Goal: Information Seeking & Learning: Find specific page/section

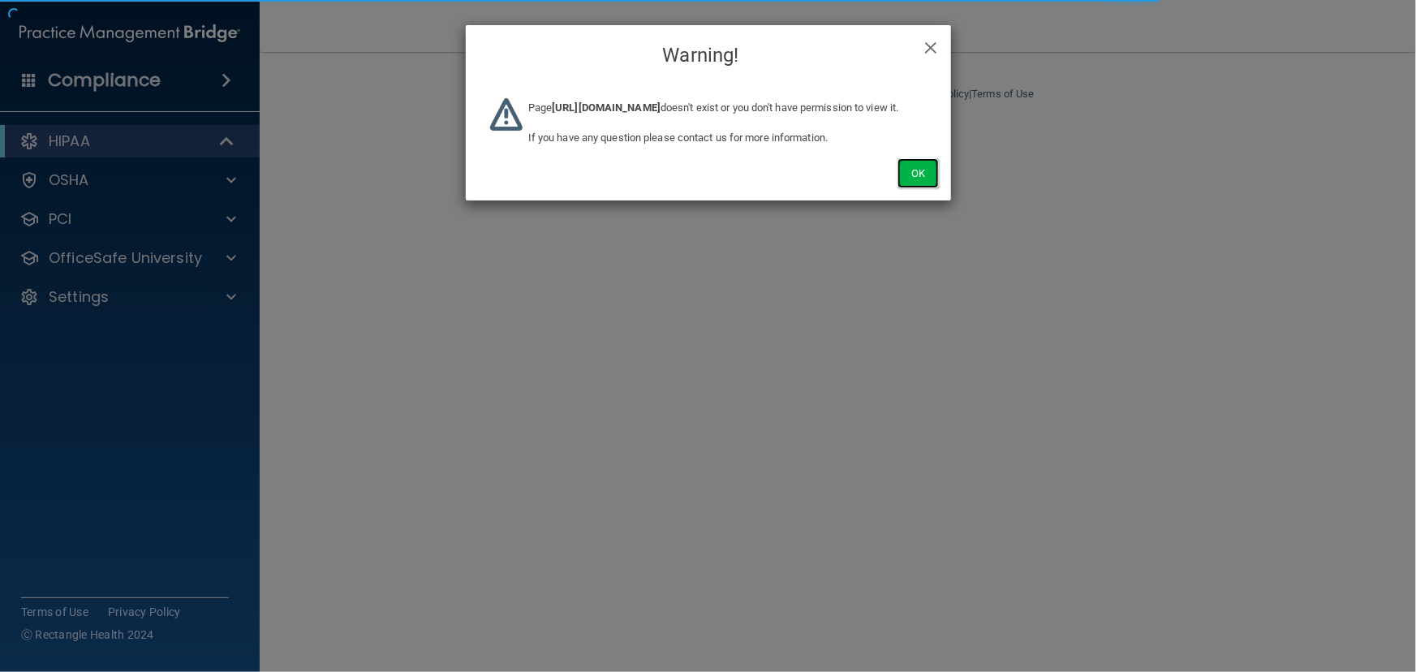
click at [923, 188] on button "Ok" at bounding box center [917, 173] width 41 height 30
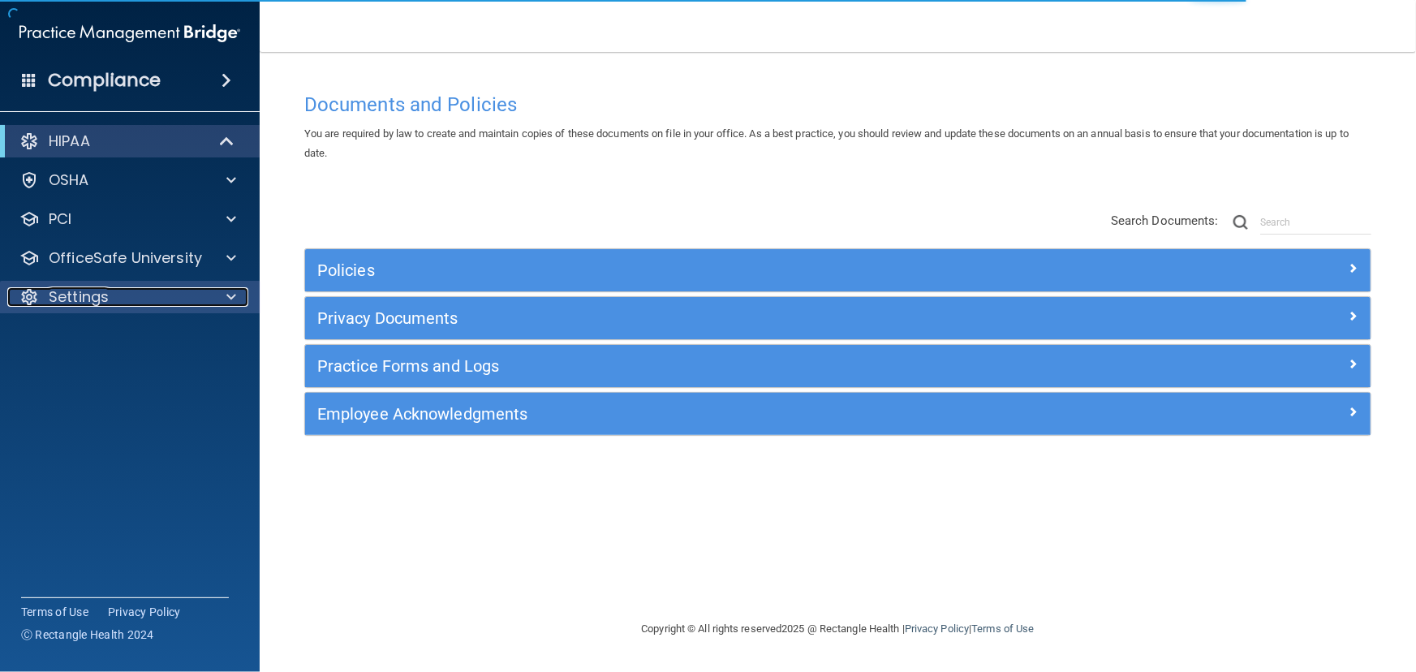
click at [149, 300] on div "Settings" at bounding box center [107, 296] width 201 height 19
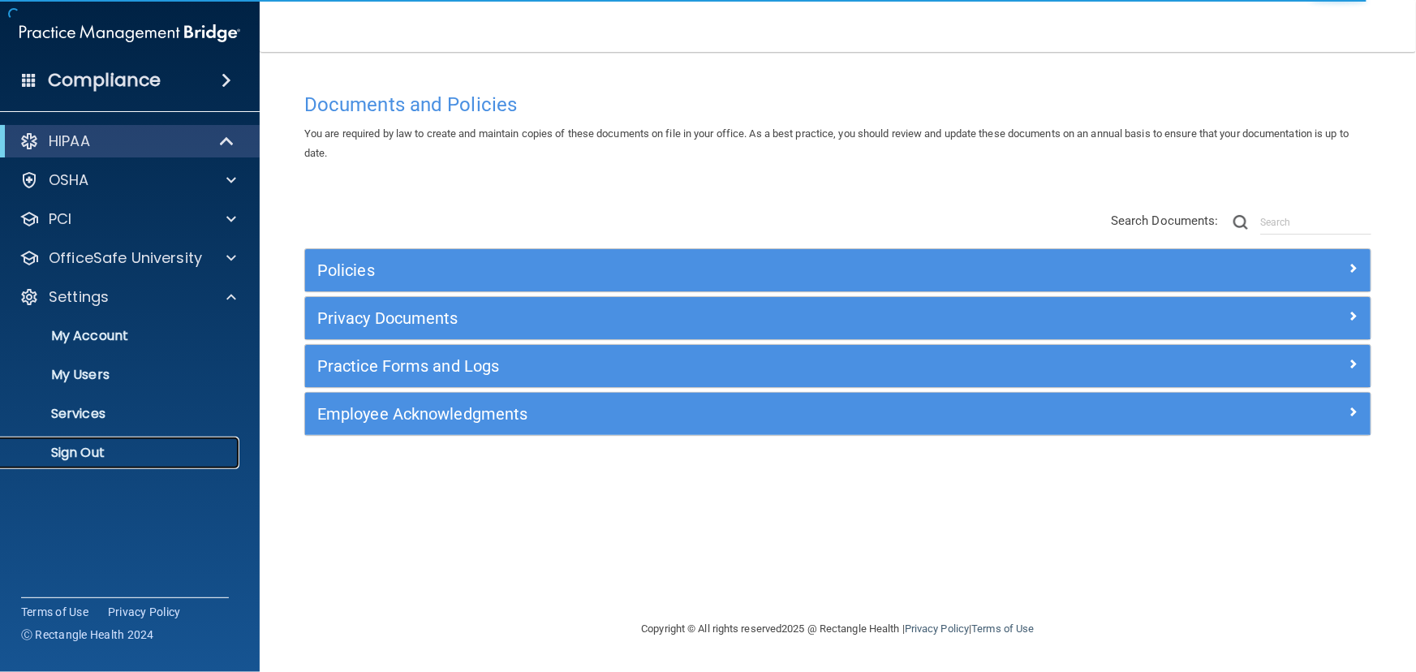
click at [92, 457] on p "Sign Out" at bounding box center [121, 453] width 221 height 16
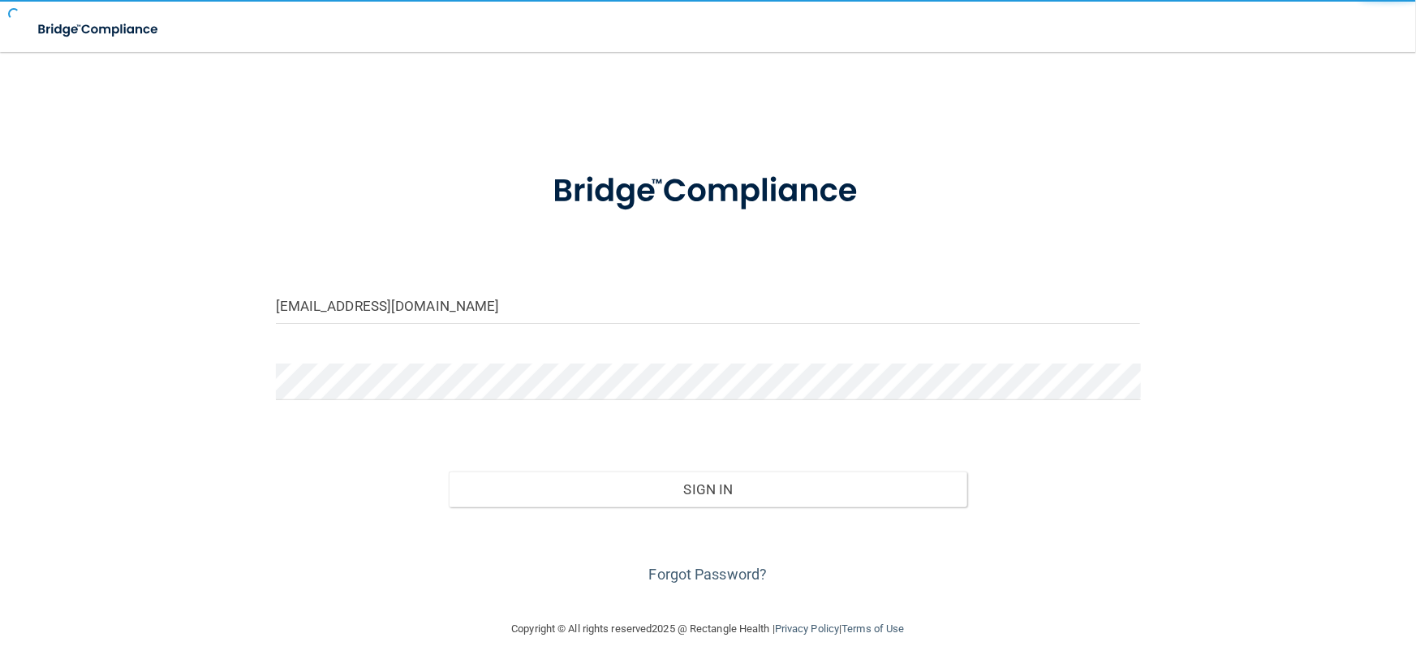
click at [535, 339] on form "[EMAIL_ADDRESS][DOMAIN_NAME] Invalid email/password. You don't have permission …" at bounding box center [708, 368] width 865 height 438
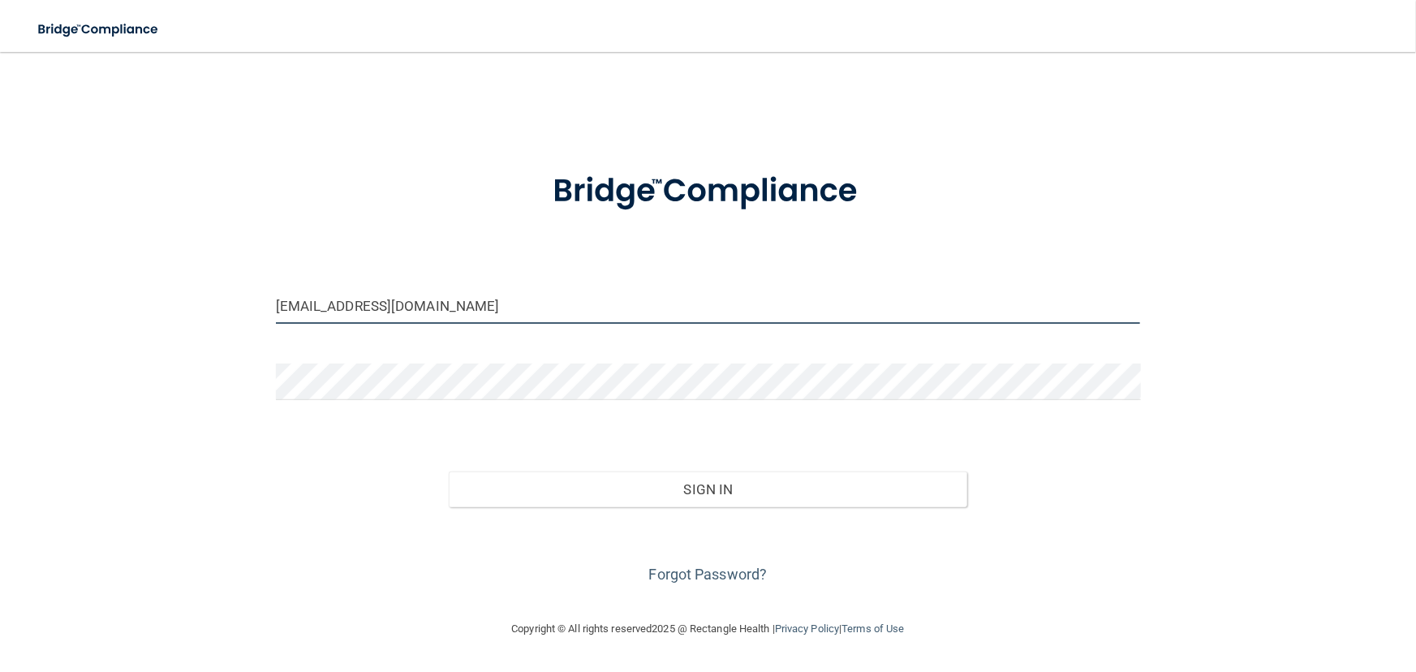
click at [528, 310] on input "[EMAIL_ADDRESS][DOMAIN_NAME]" at bounding box center [708, 305] width 865 height 37
click at [333, 304] on input "[EMAIL_ADDRESS][DOMAIN_NAME]" at bounding box center [708, 305] width 865 height 37
type input "[EMAIL_ADDRESS][DOMAIN_NAME]"
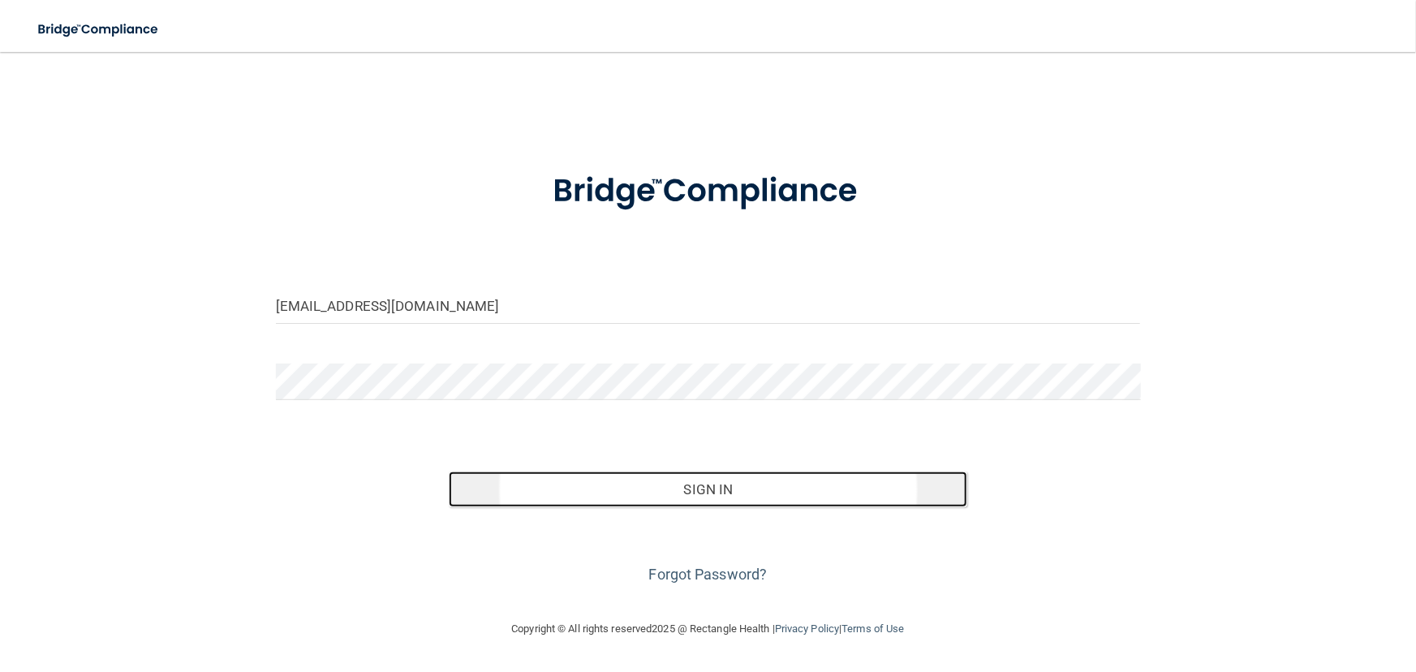
click at [711, 483] on button "Sign In" at bounding box center [708, 489] width 518 height 36
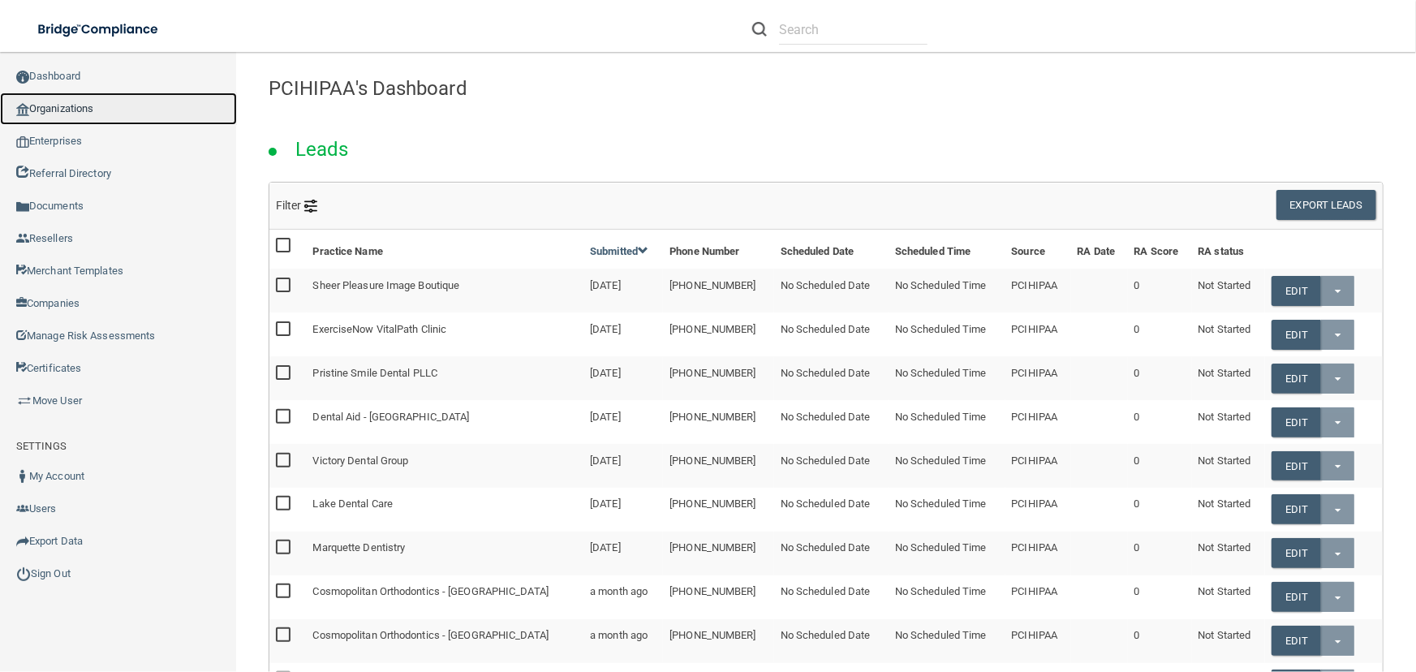
click at [105, 107] on link "Organizations" at bounding box center [118, 108] width 237 height 32
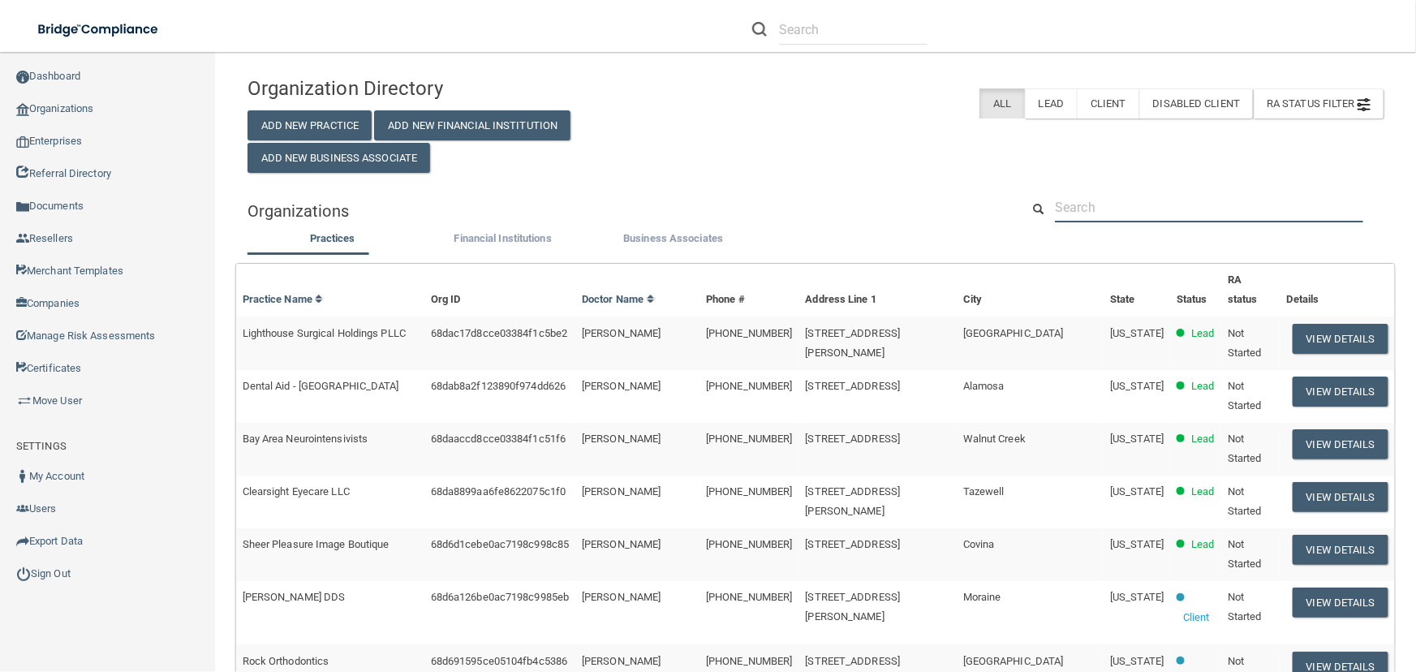
click at [1085, 194] on input "text" at bounding box center [1209, 207] width 308 height 30
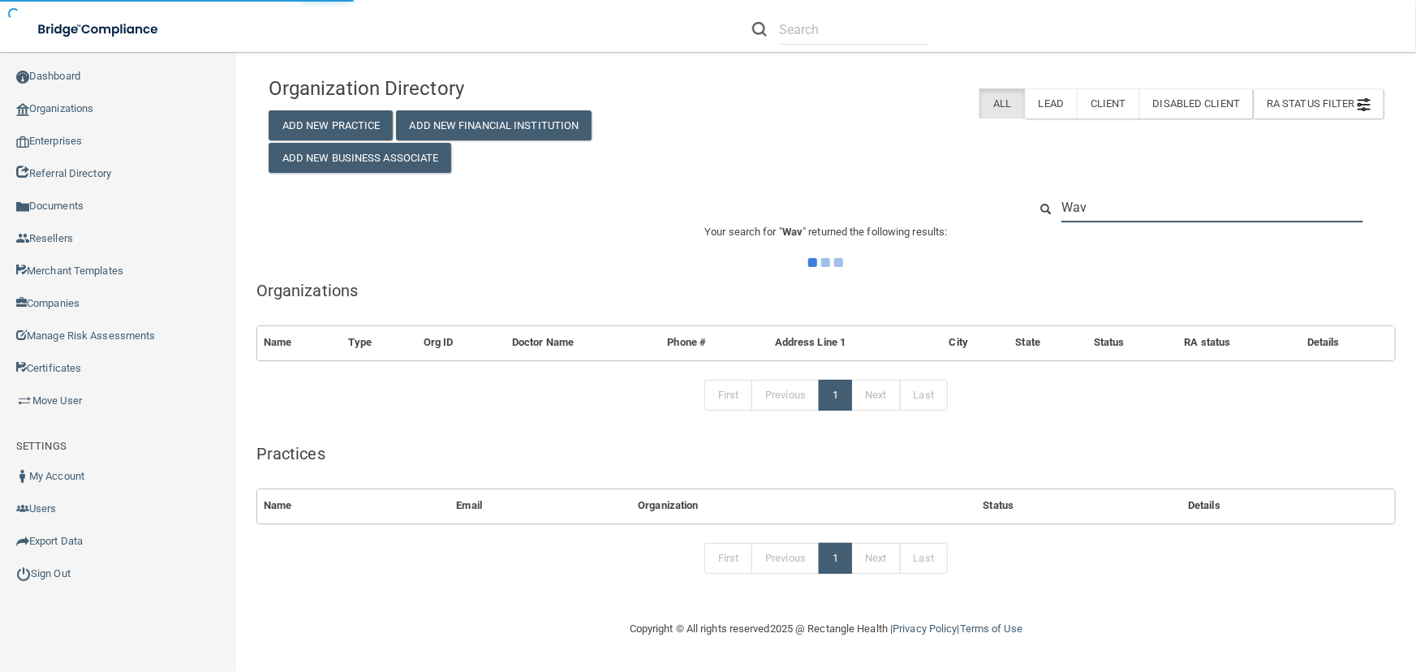
type input "Wave"
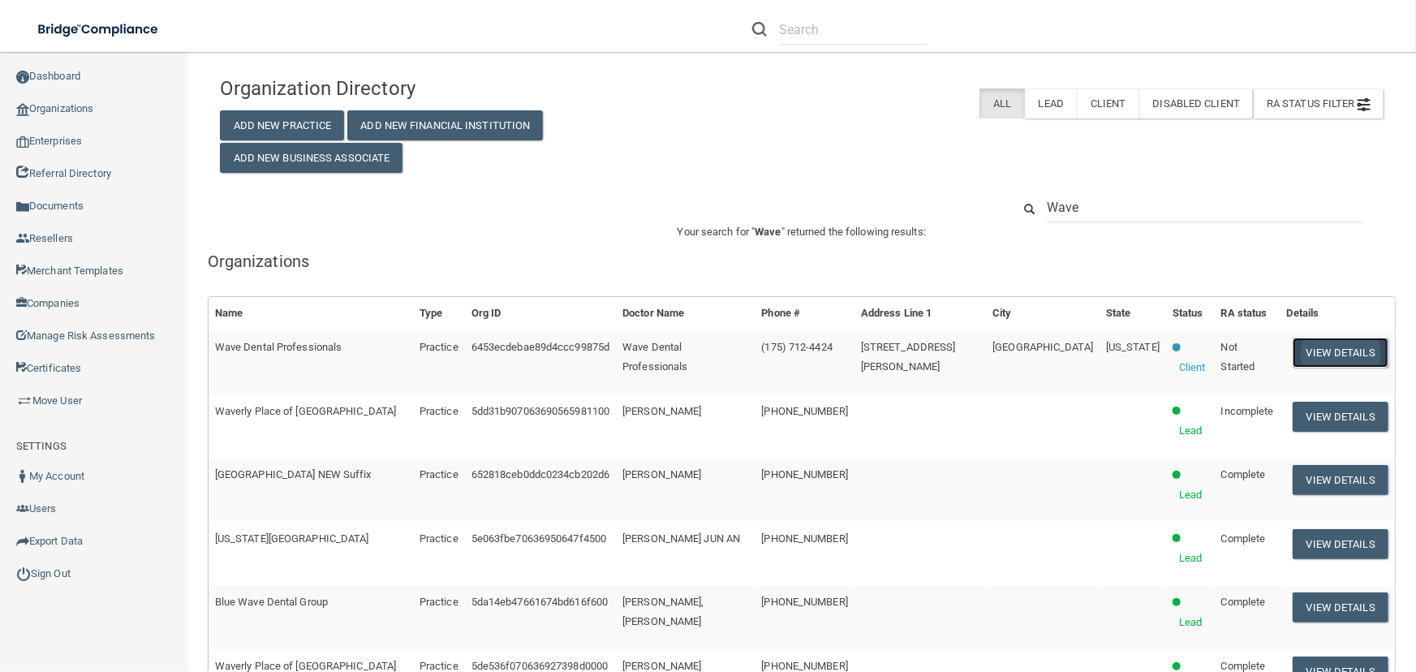
click at [1306, 350] on button "View Details" at bounding box center [1340, 352] width 96 height 30
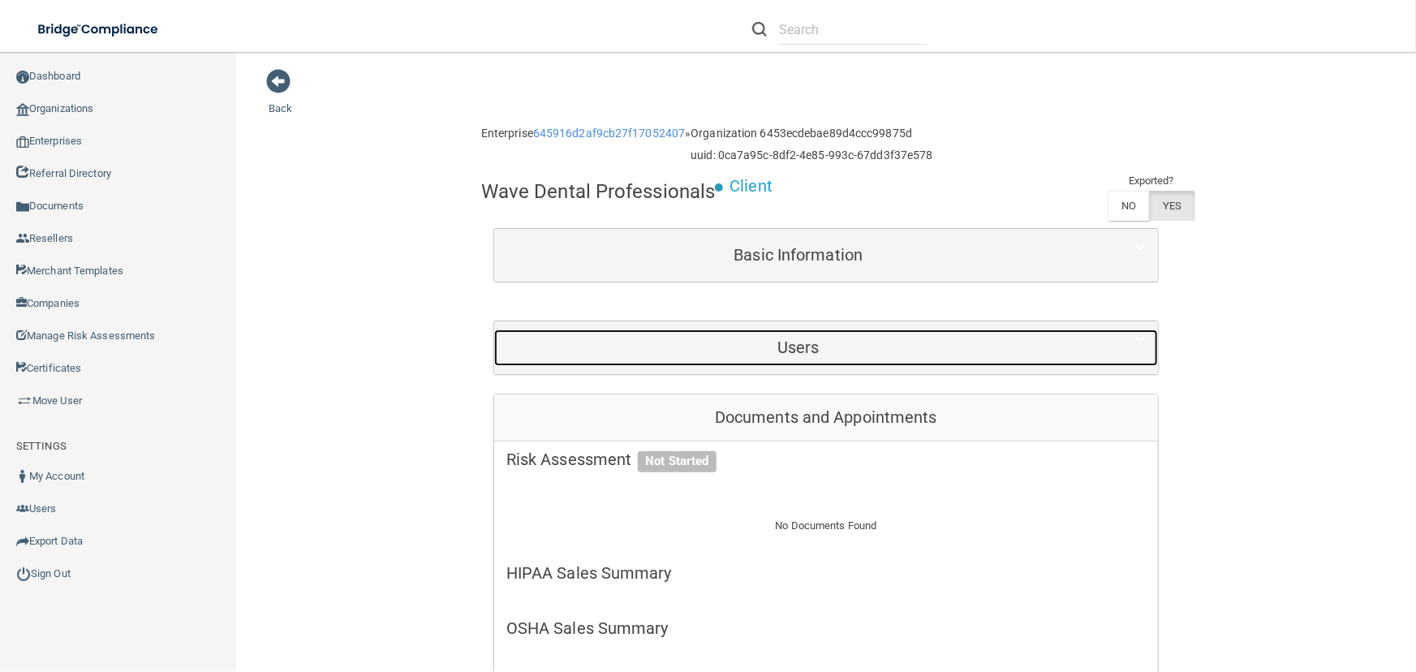
click at [828, 342] on h5 "Users" at bounding box center [798, 347] width 584 height 18
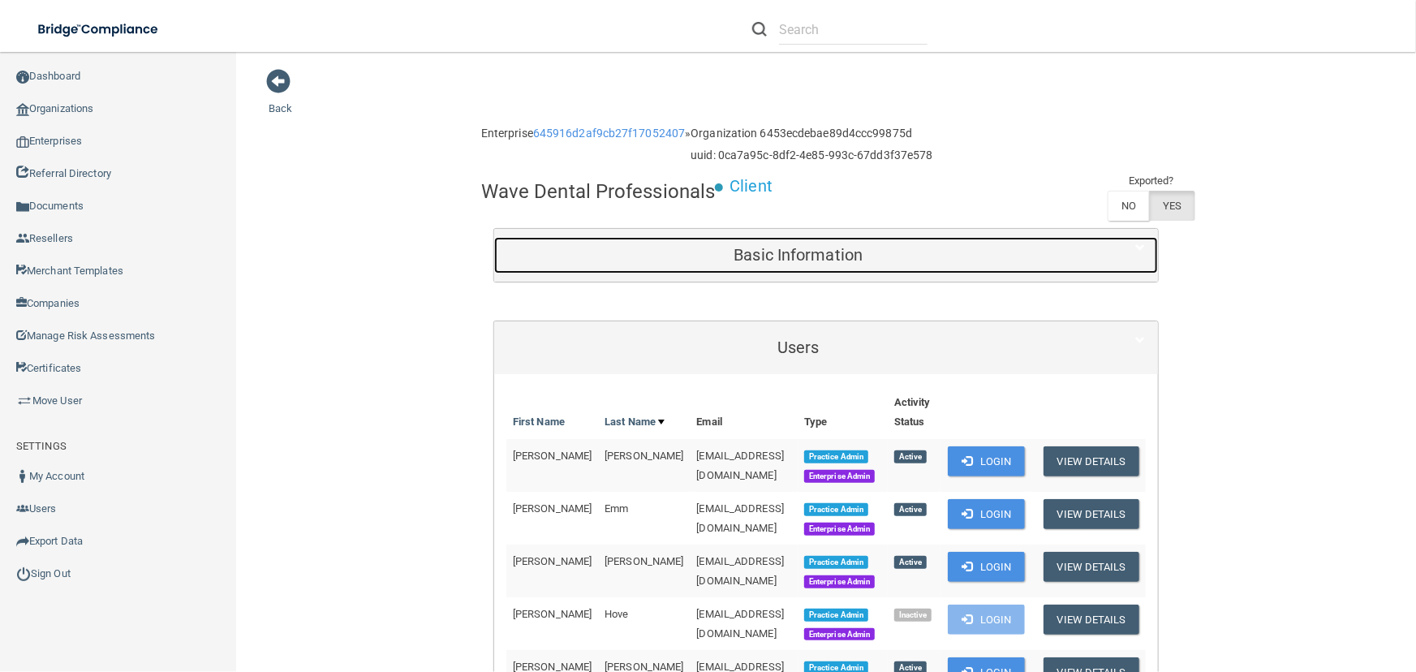
click at [754, 256] on h5 "Basic Information" at bounding box center [798, 255] width 584 height 18
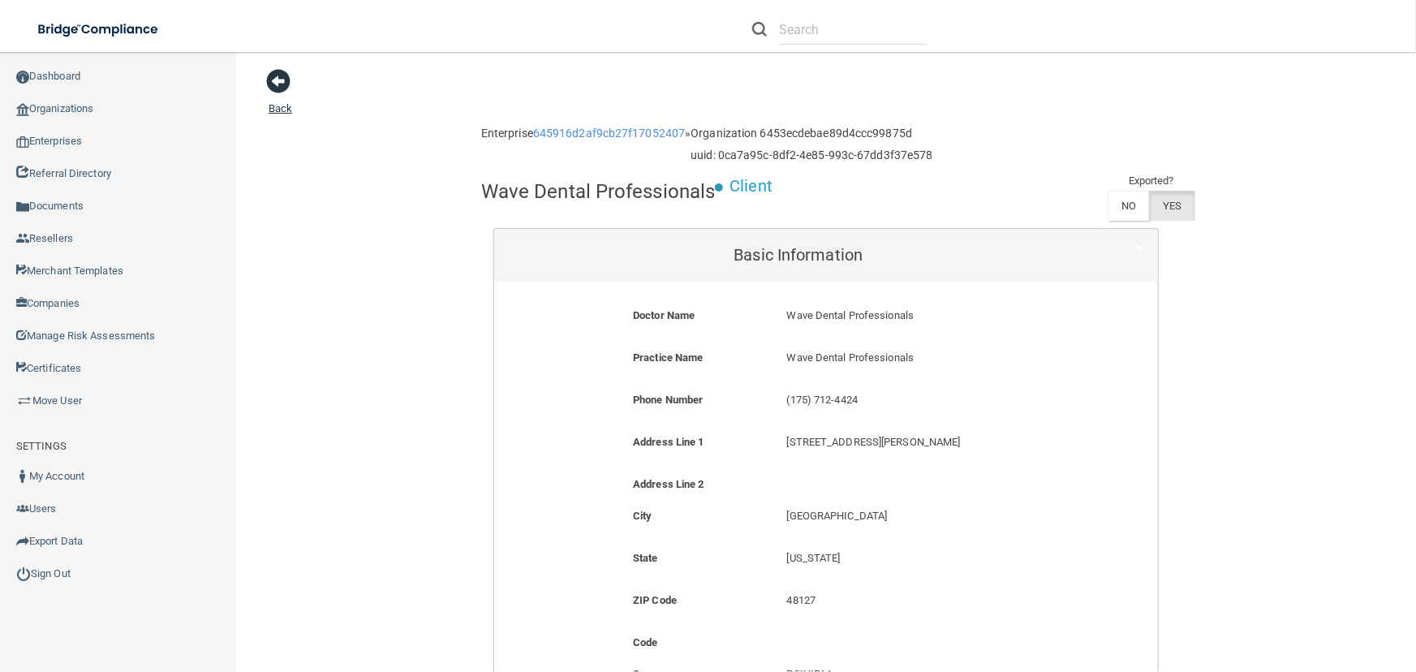
click at [268, 80] on span at bounding box center [278, 81] width 24 height 24
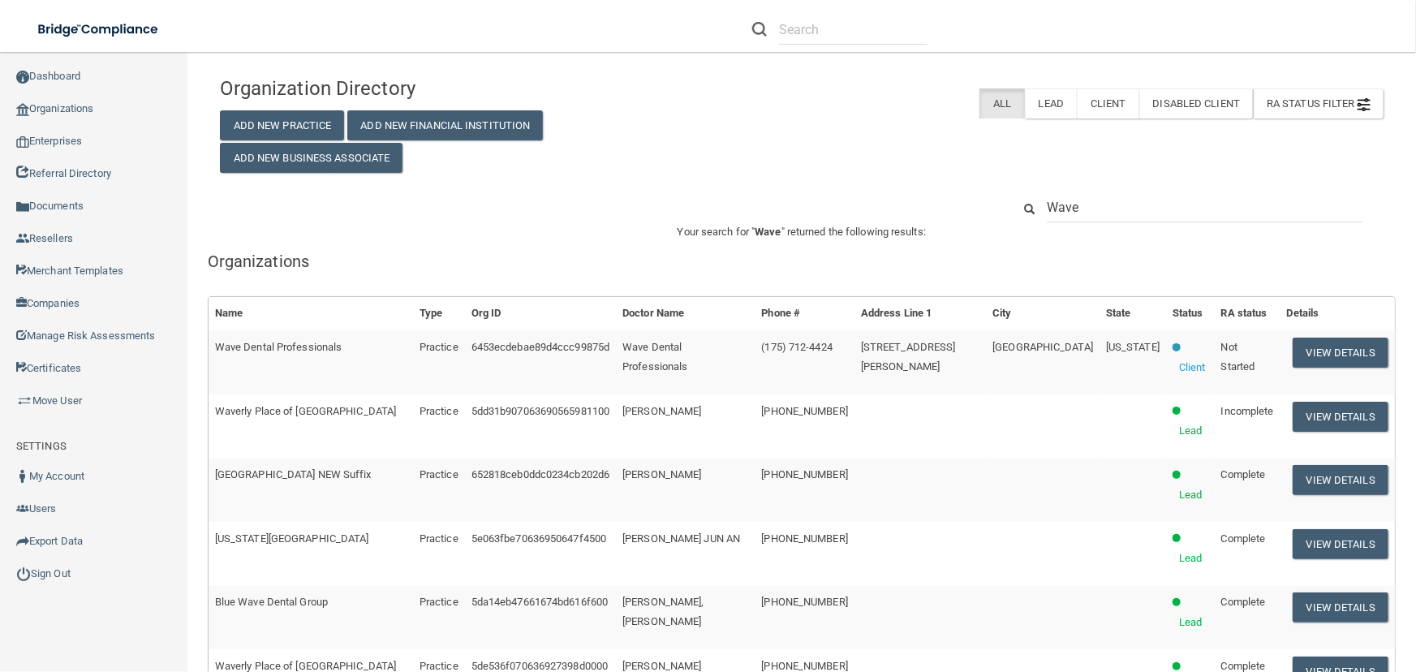
drag, startPoint x: 1129, startPoint y: 213, endPoint x: 887, endPoint y: 180, distance: 244.7
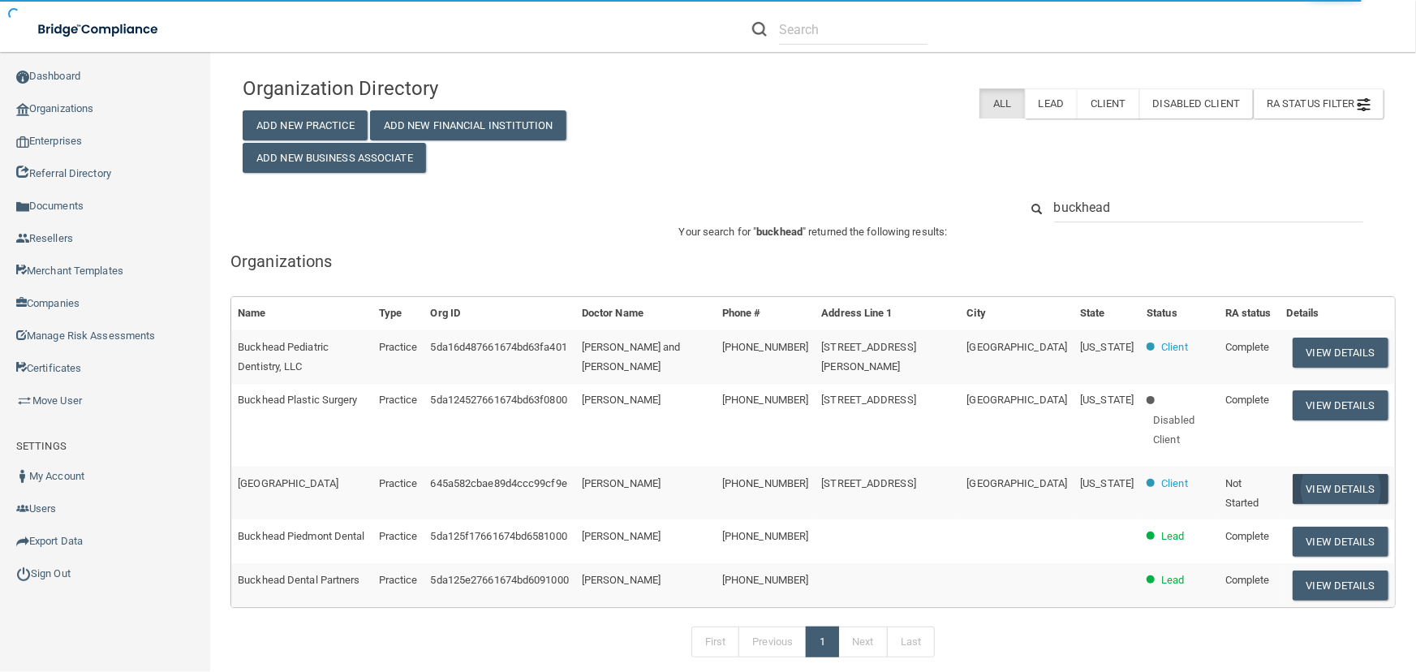
type input "buckhead"
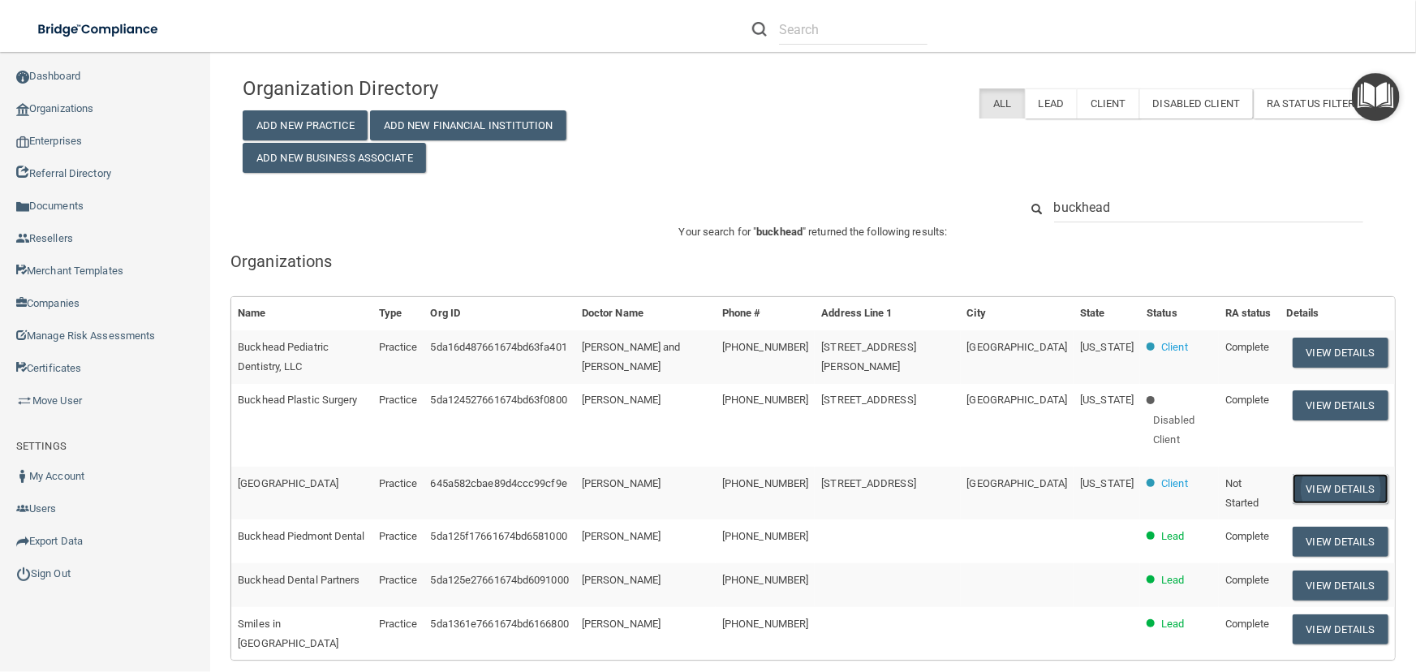
click at [1322, 487] on button "View Details" at bounding box center [1340, 489] width 96 height 30
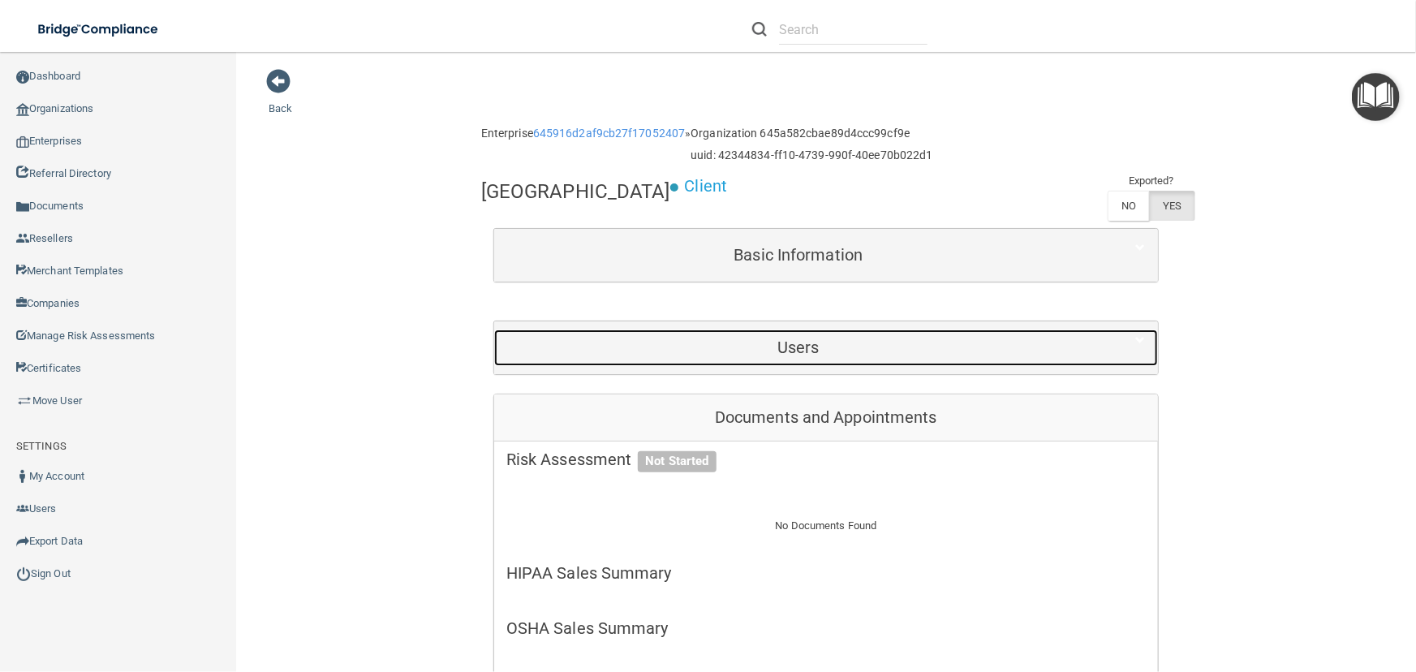
click at [887, 351] on h5 "Users" at bounding box center [798, 347] width 584 height 18
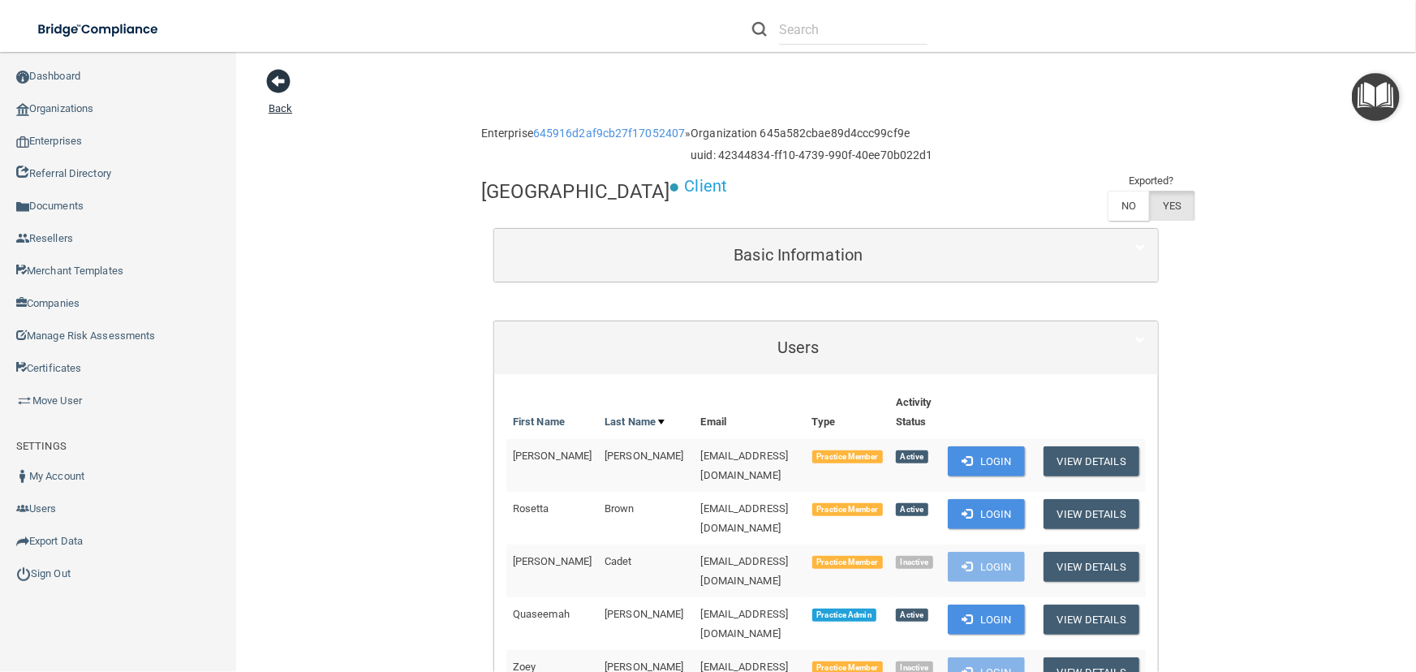
click at [273, 84] on span at bounding box center [278, 81] width 24 height 24
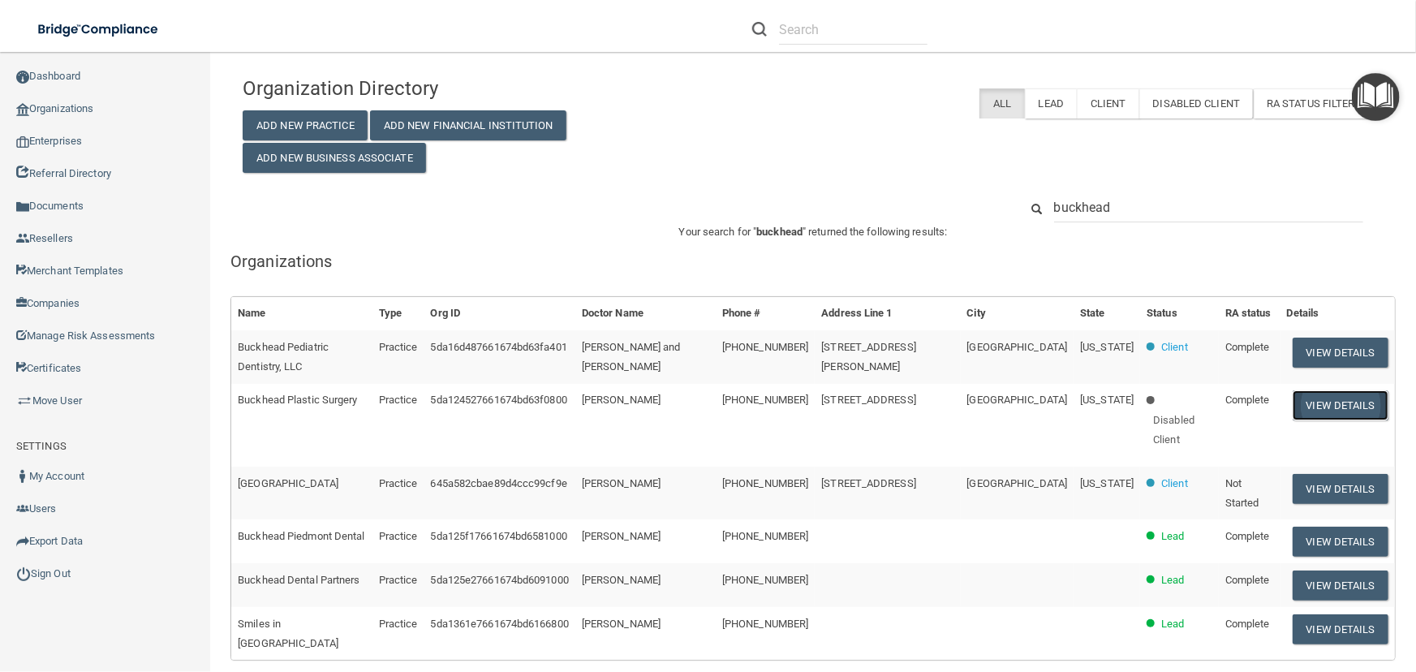
click at [1308, 402] on button "View Details" at bounding box center [1340, 405] width 96 height 30
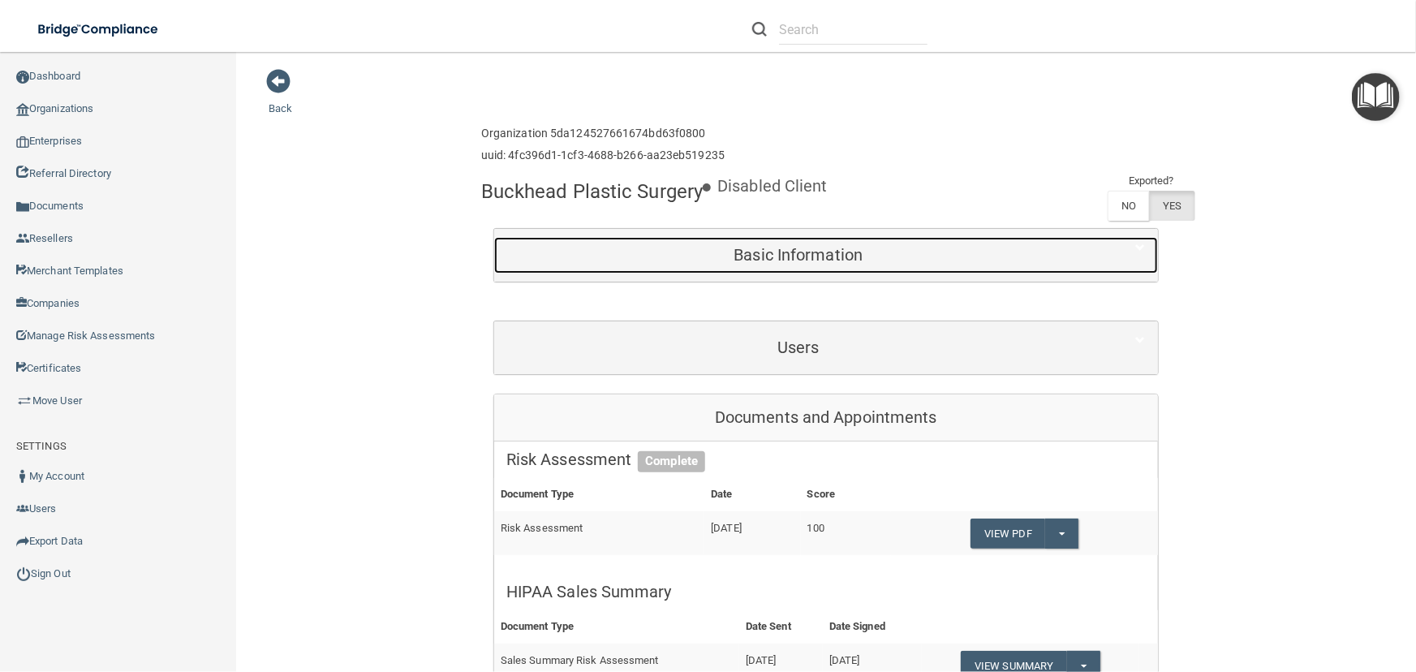
click at [688, 273] on div "Basic Information" at bounding box center [798, 255] width 608 height 37
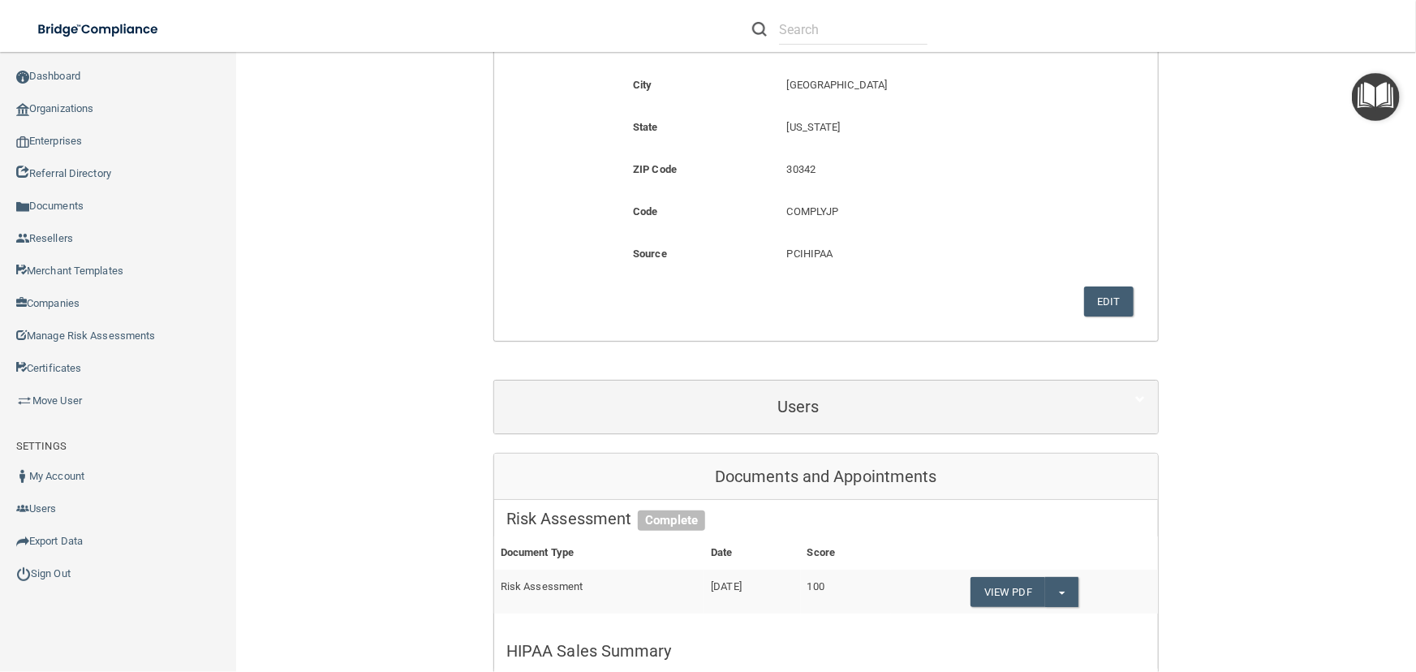
scroll to position [442, 0]
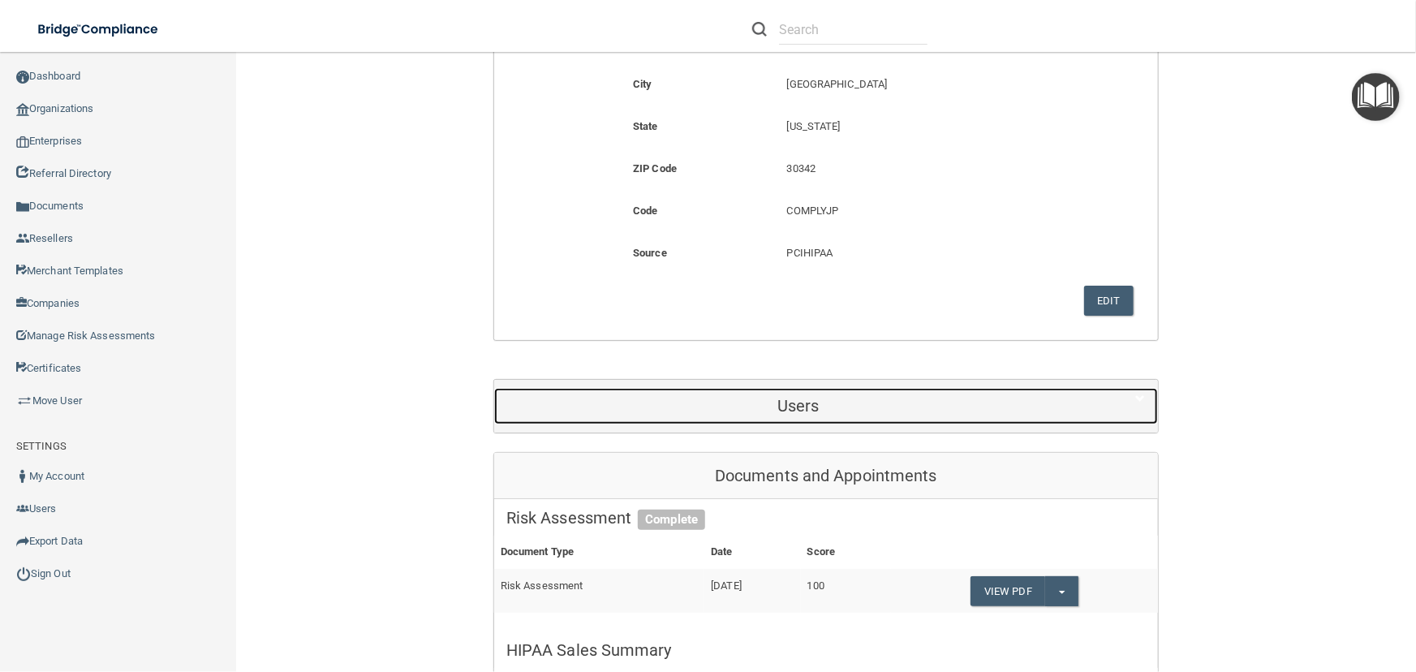
click at [813, 415] on h5 "Users" at bounding box center [798, 406] width 584 height 18
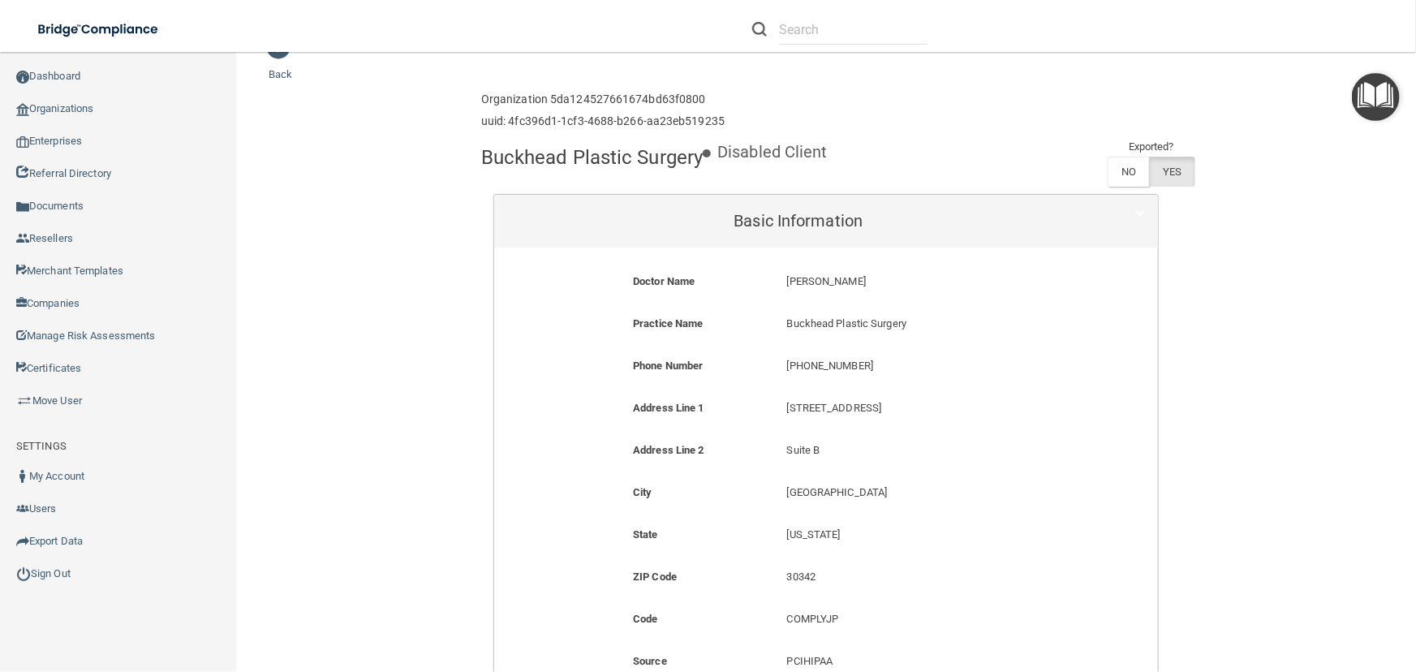
scroll to position [0, 0]
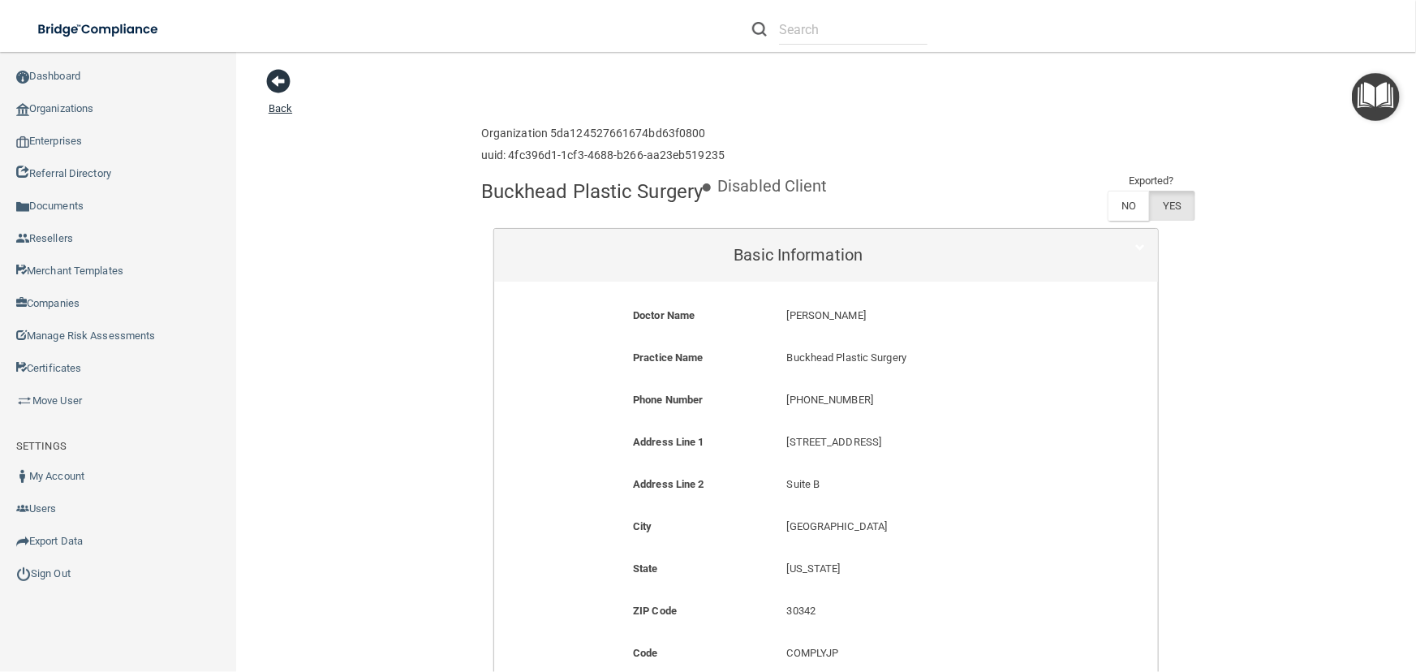
click at [278, 84] on span at bounding box center [278, 81] width 24 height 24
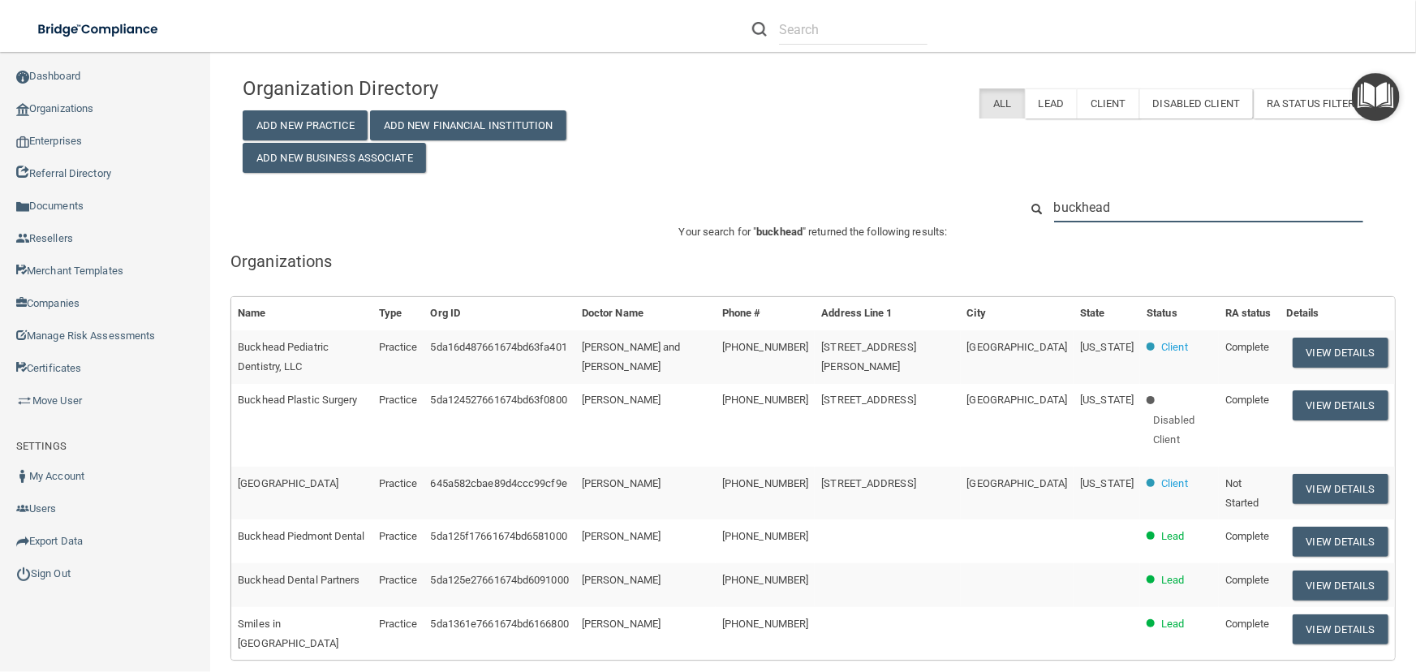
drag, startPoint x: 1145, startPoint y: 207, endPoint x: 870, endPoint y: 217, distance: 275.2
click at [874, 214] on div "buckhead" at bounding box center [812, 207] width 1165 height 30
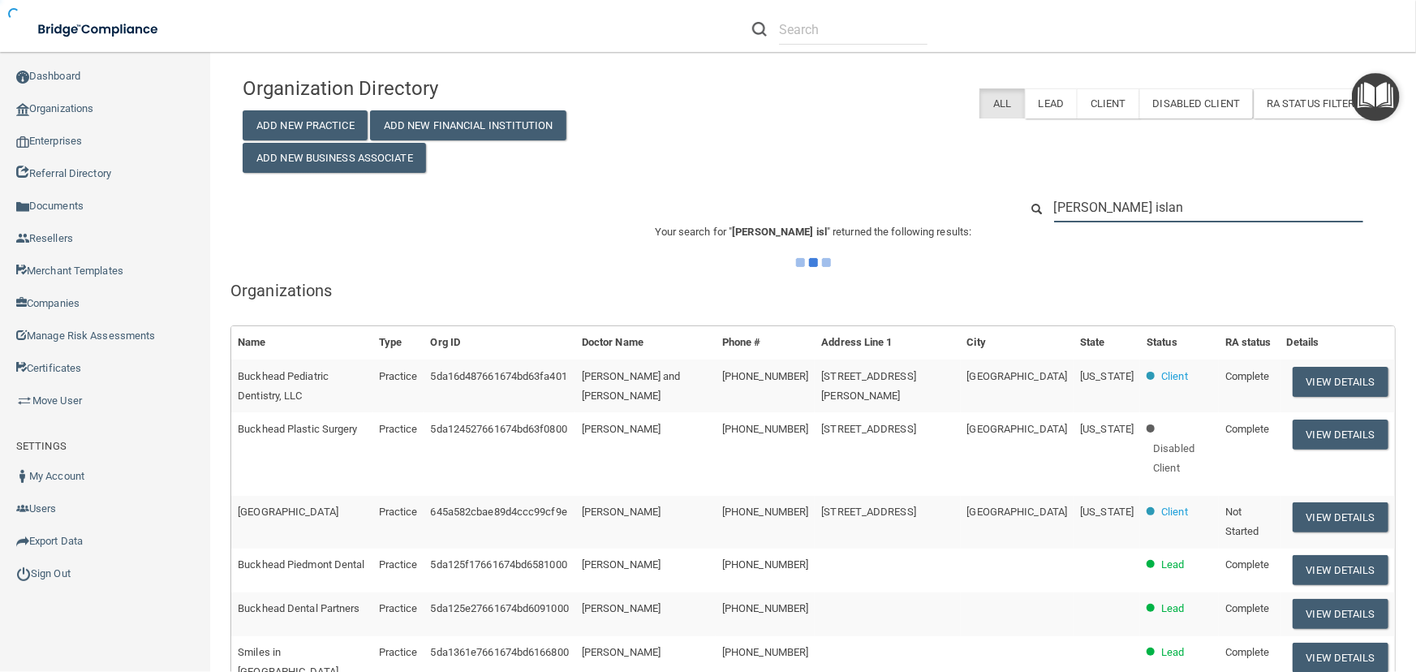
type input "[PERSON_NAME][GEOGRAPHIC_DATA]"
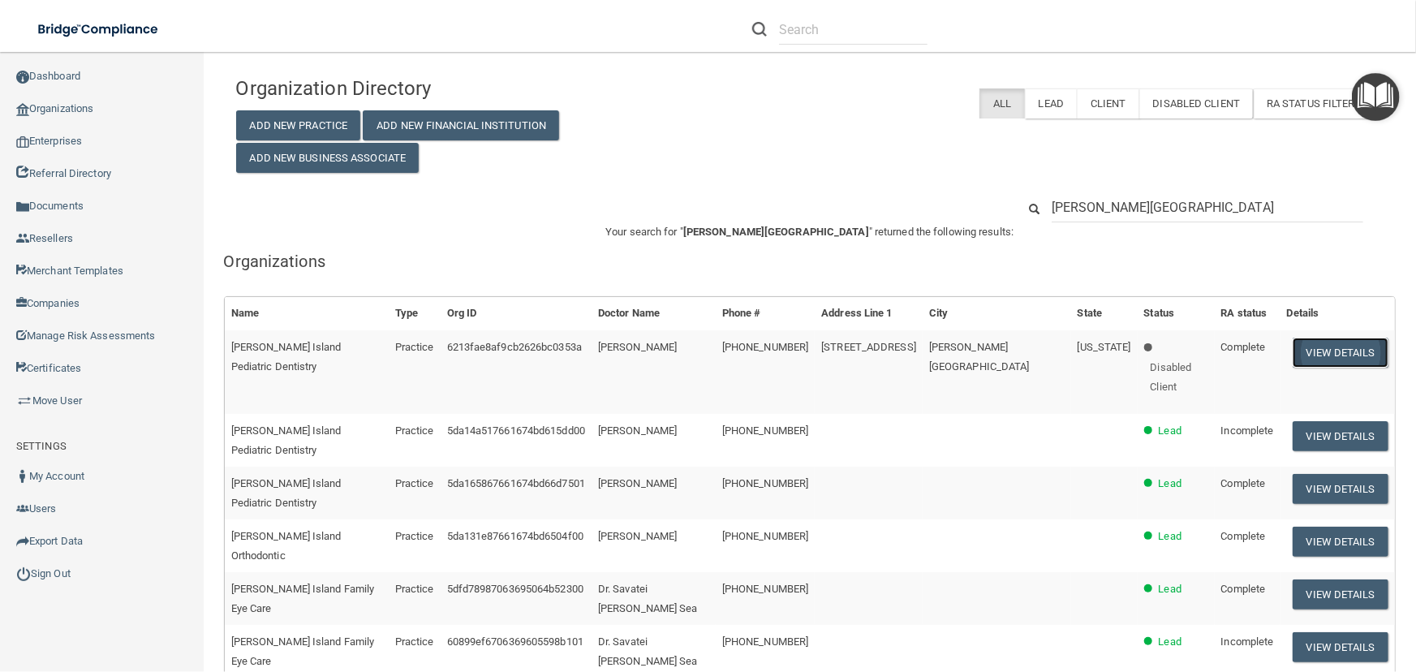
click at [1338, 346] on button "View Details" at bounding box center [1340, 352] width 96 height 30
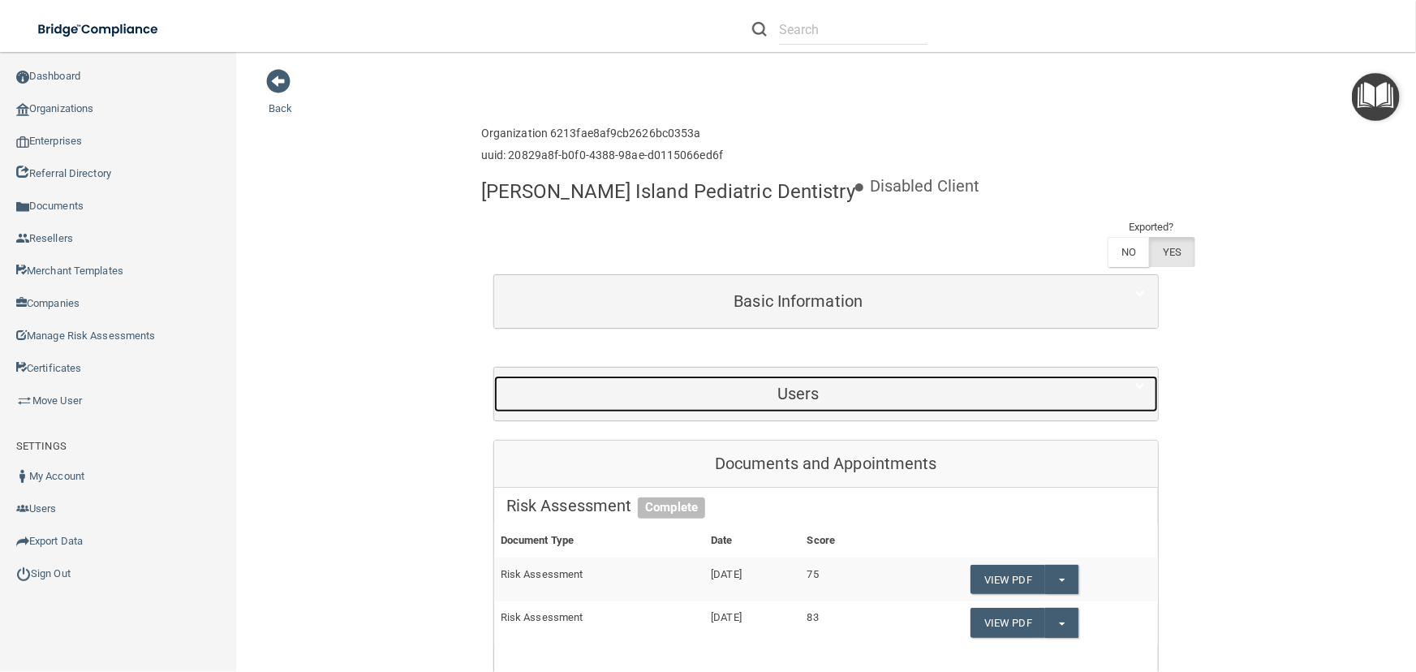
click at [799, 385] on h5 "Users" at bounding box center [798, 394] width 584 height 18
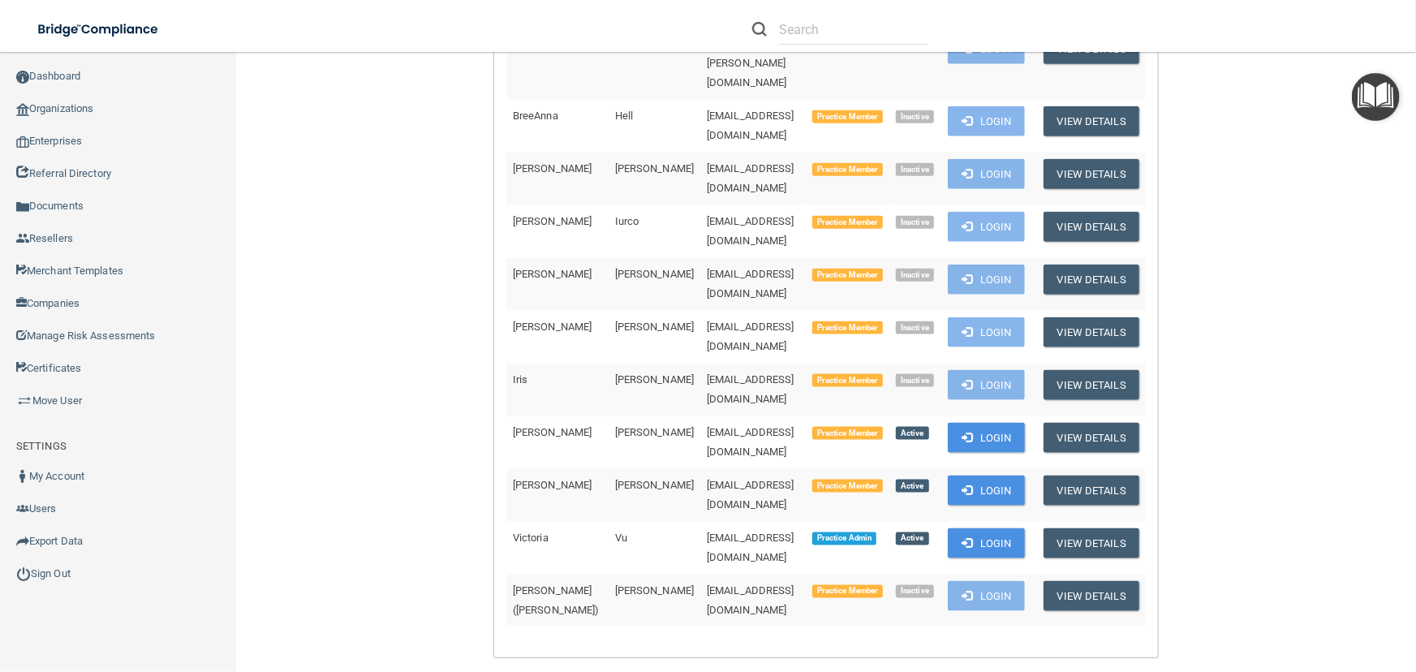
scroll to position [1179, 0]
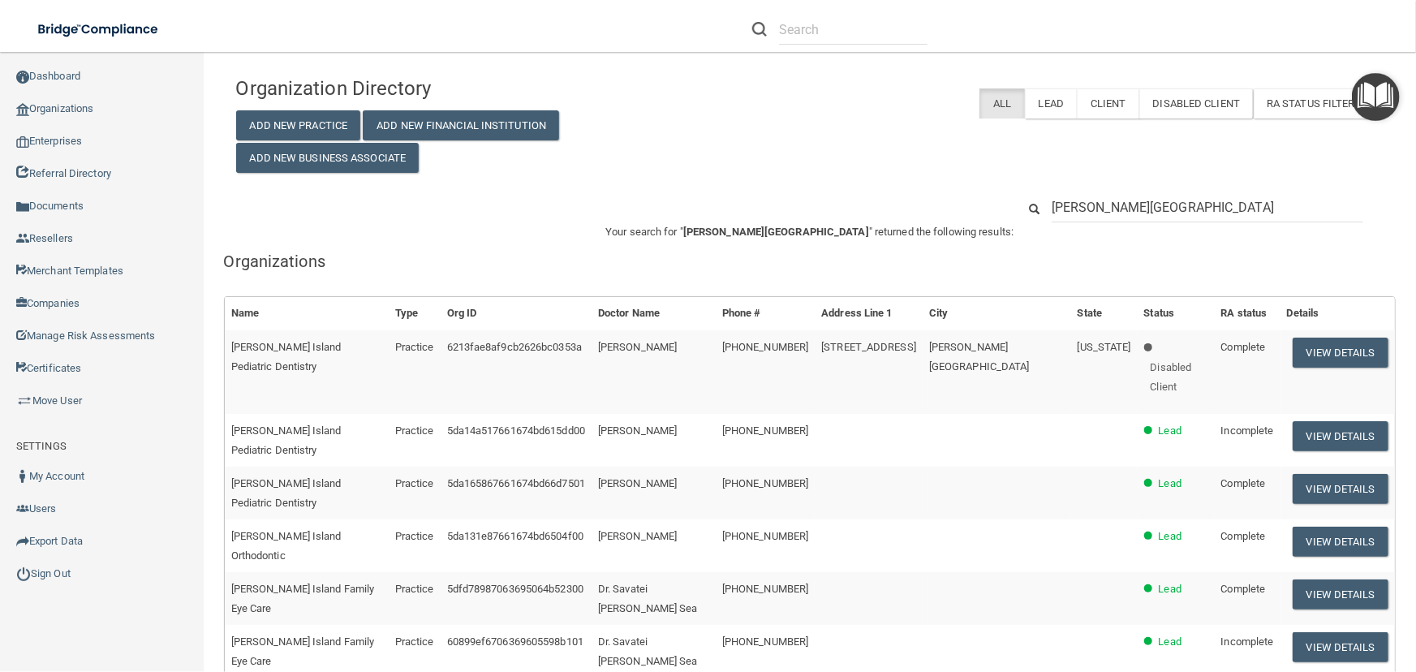
drag, startPoint x: 1157, startPoint y: 194, endPoint x: 1007, endPoint y: 179, distance: 150.8
click at [1007, 181] on div "Organization Directory Add New Practice Add New Financial Institution Add New B…" at bounding box center [809, 631] width 1147 height 1126
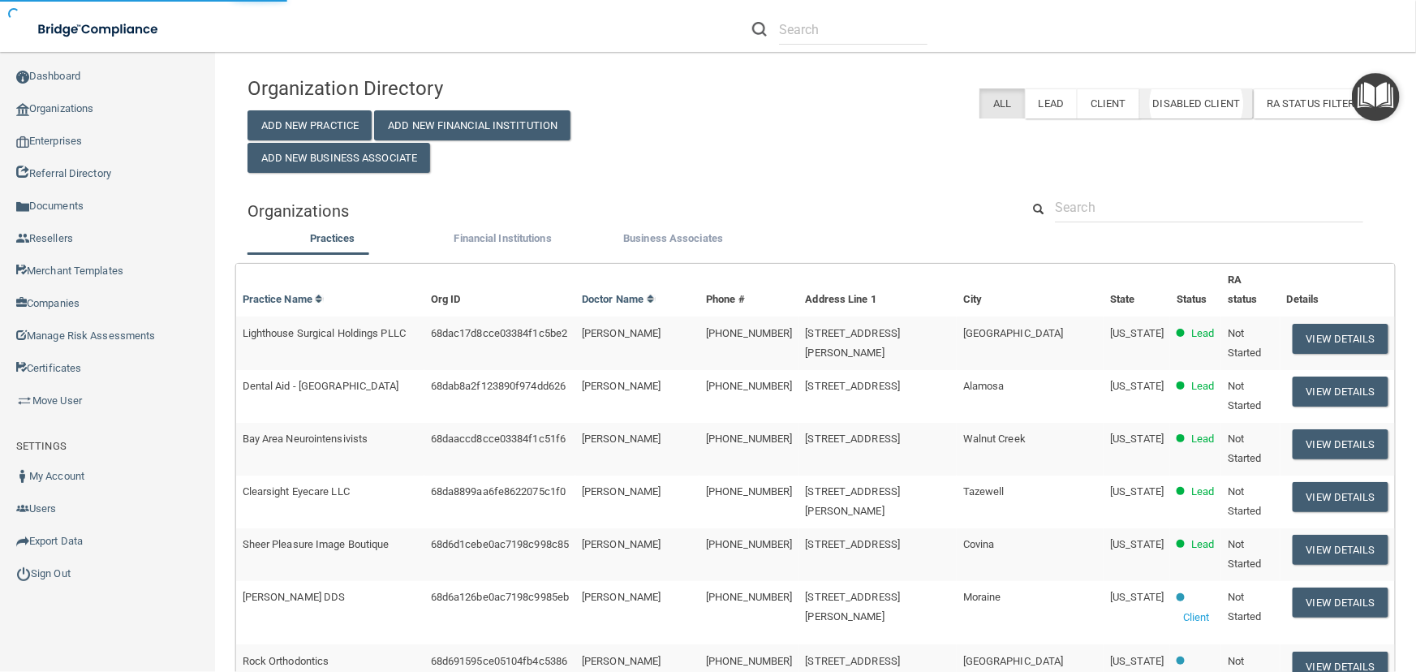
click at [1200, 95] on label "Disabled Client" at bounding box center [1196, 103] width 114 height 30
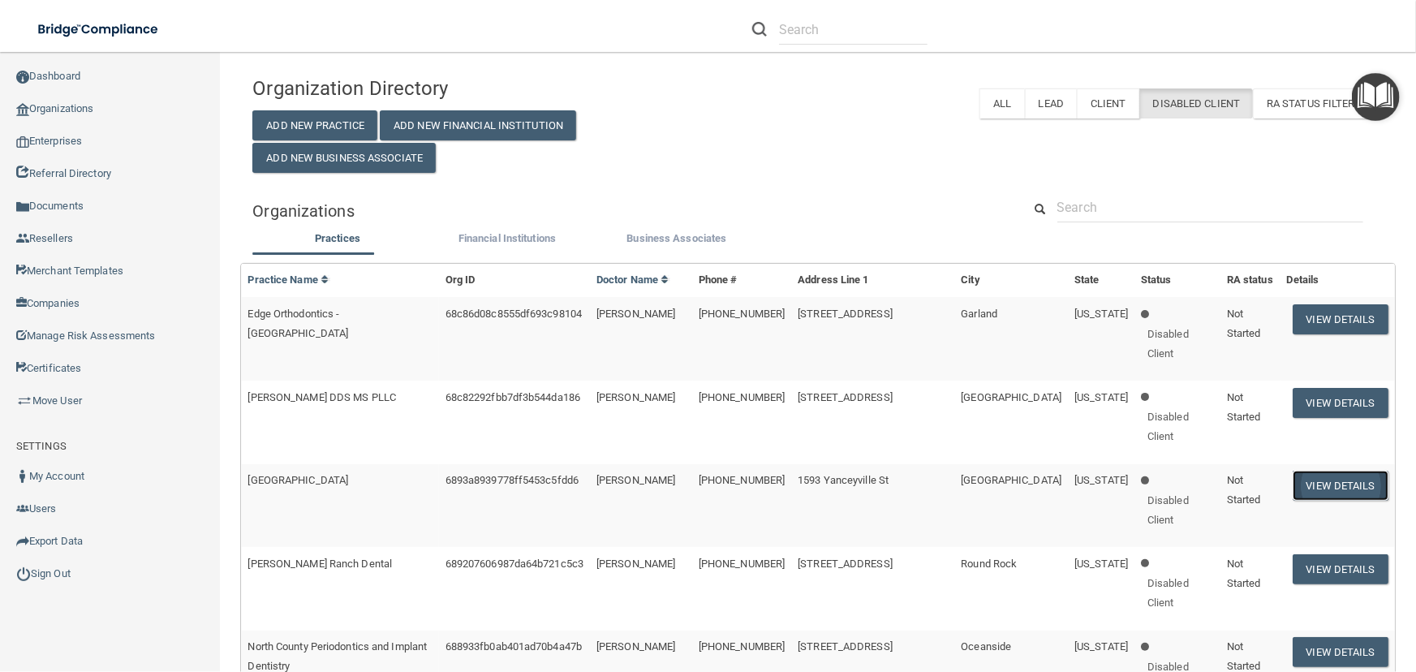
click at [1322, 470] on button "View Details" at bounding box center [1340, 485] width 96 height 30
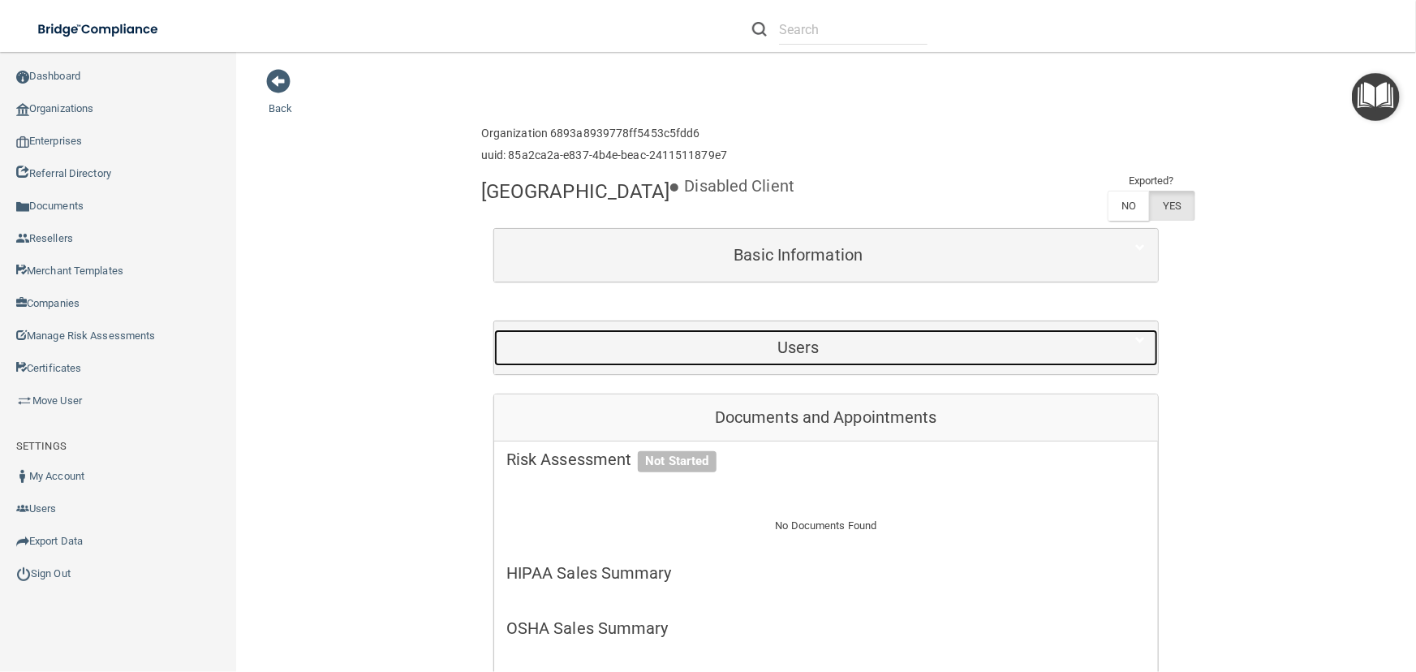
click at [807, 344] on h5 "Users" at bounding box center [798, 347] width 584 height 18
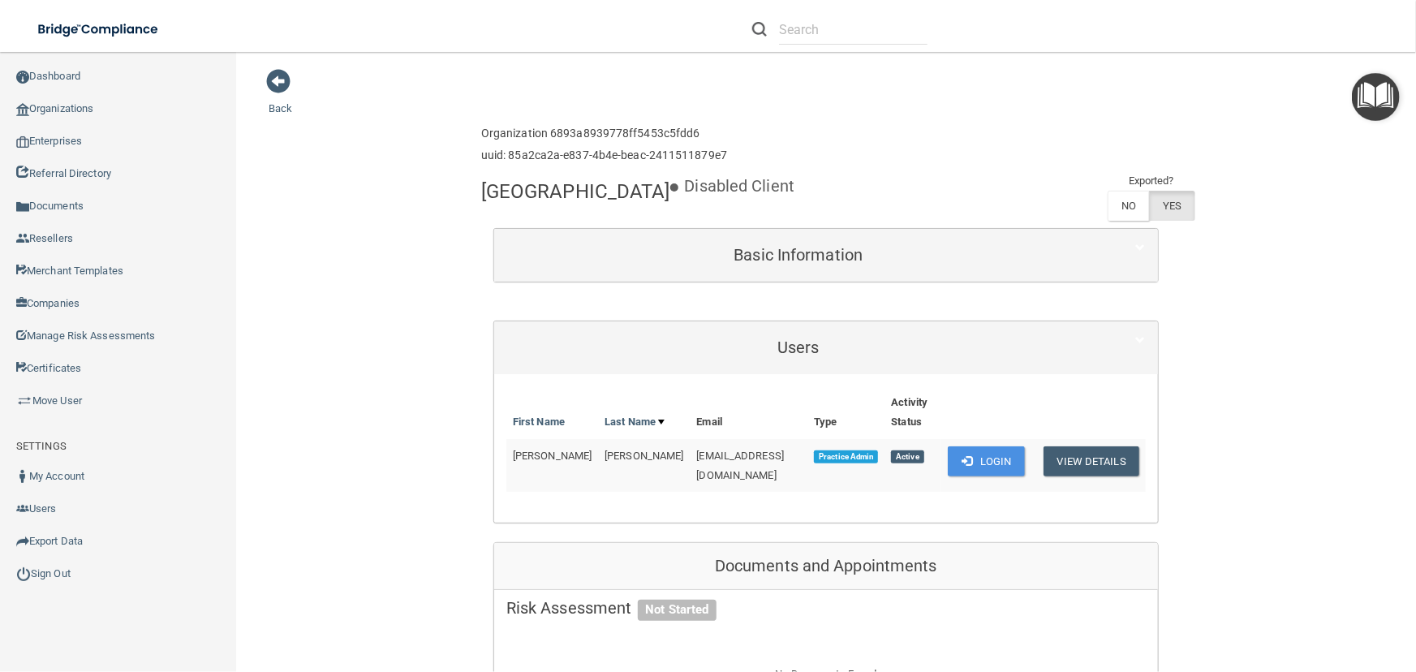
click at [735, 275] on div "Basic Information" at bounding box center [826, 255] width 664 height 53
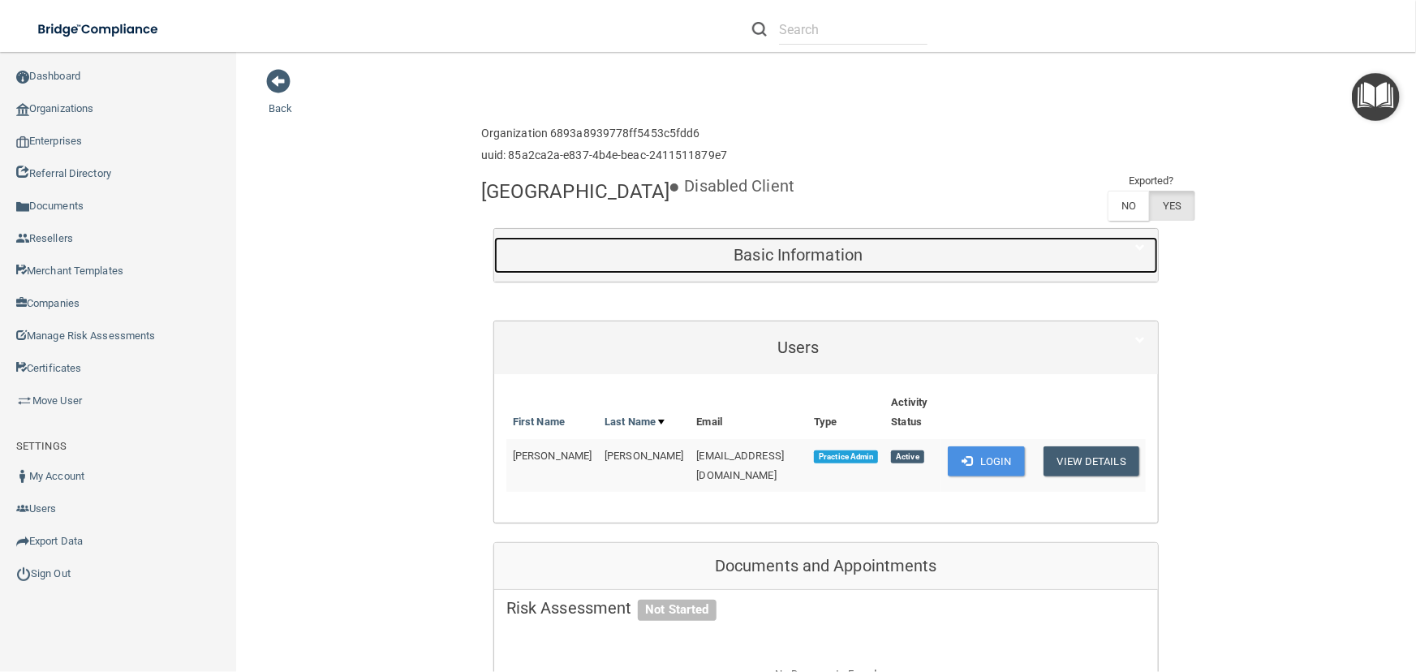
click at [742, 260] on h5 "Basic Information" at bounding box center [798, 255] width 584 height 18
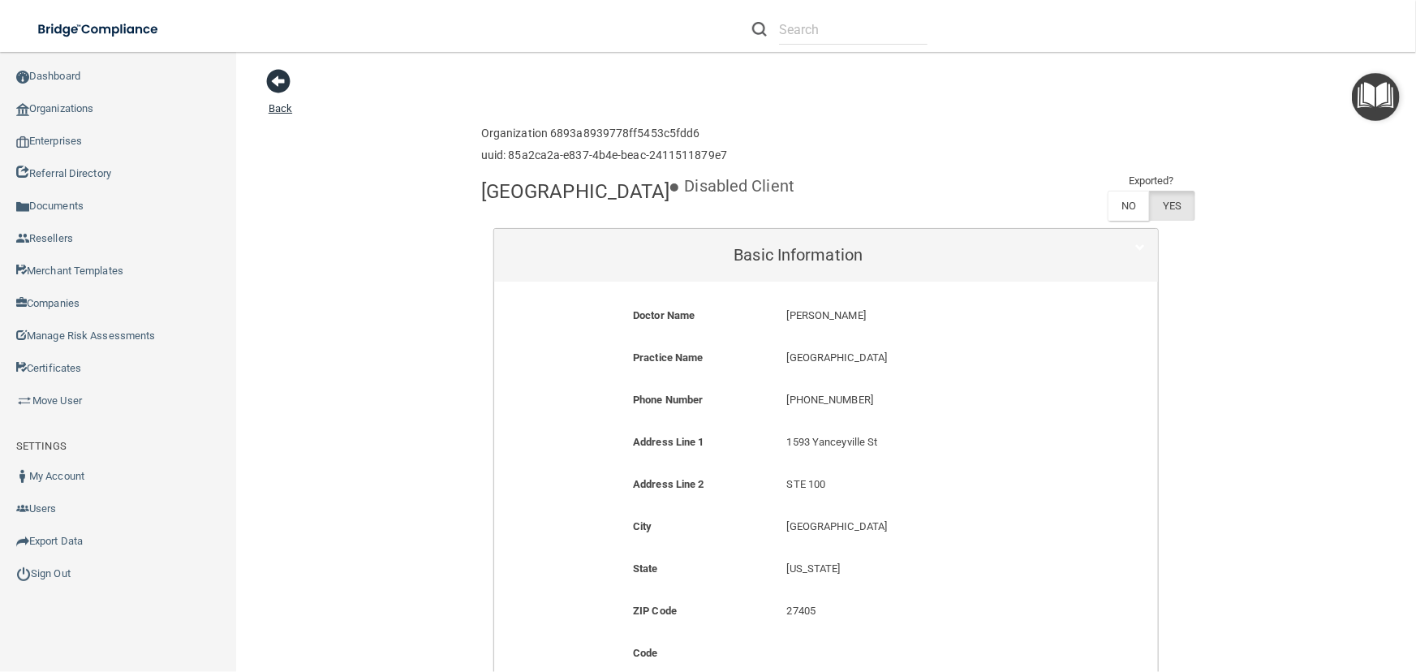
click at [274, 81] on span at bounding box center [278, 81] width 24 height 24
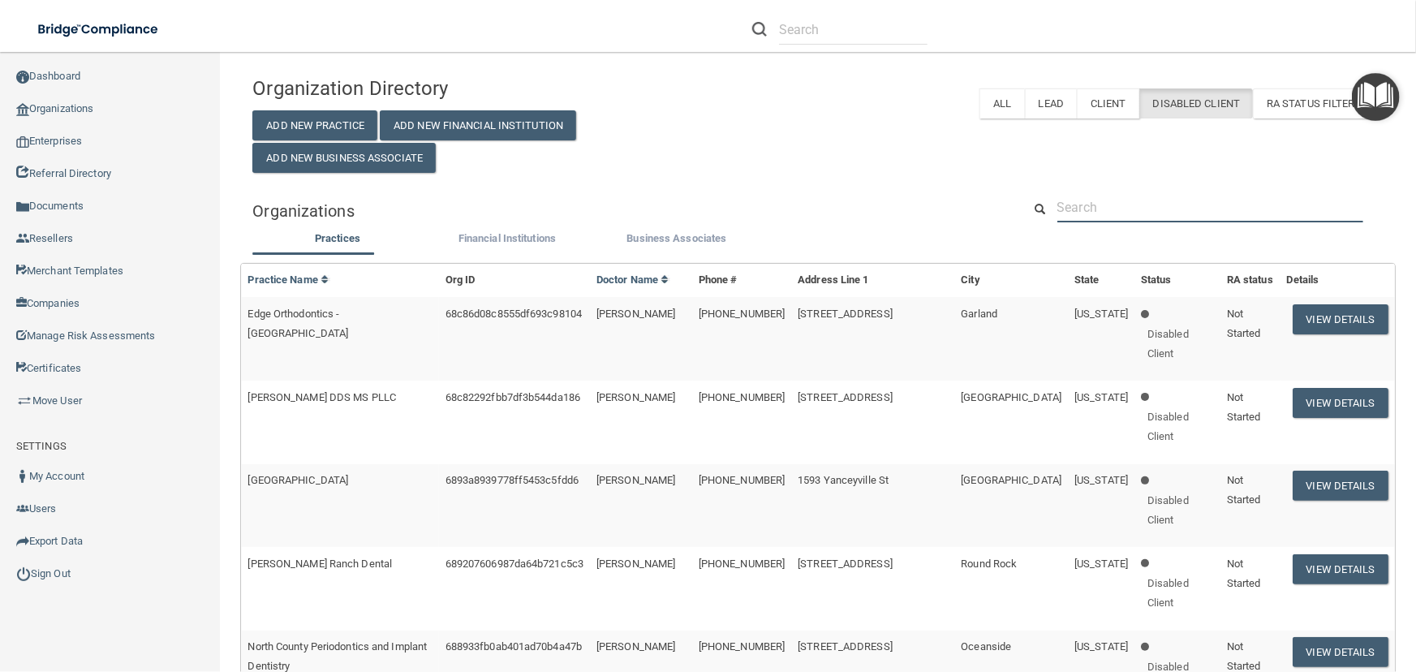
click at [1111, 206] on input "text" at bounding box center [1210, 207] width 306 height 30
click at [989, 92] on label "All" at bounding box center [1001, 103] width 45 height 30
click at [1086, 208] on input "text" at bounding box center [1210, 207] width 306 height 30
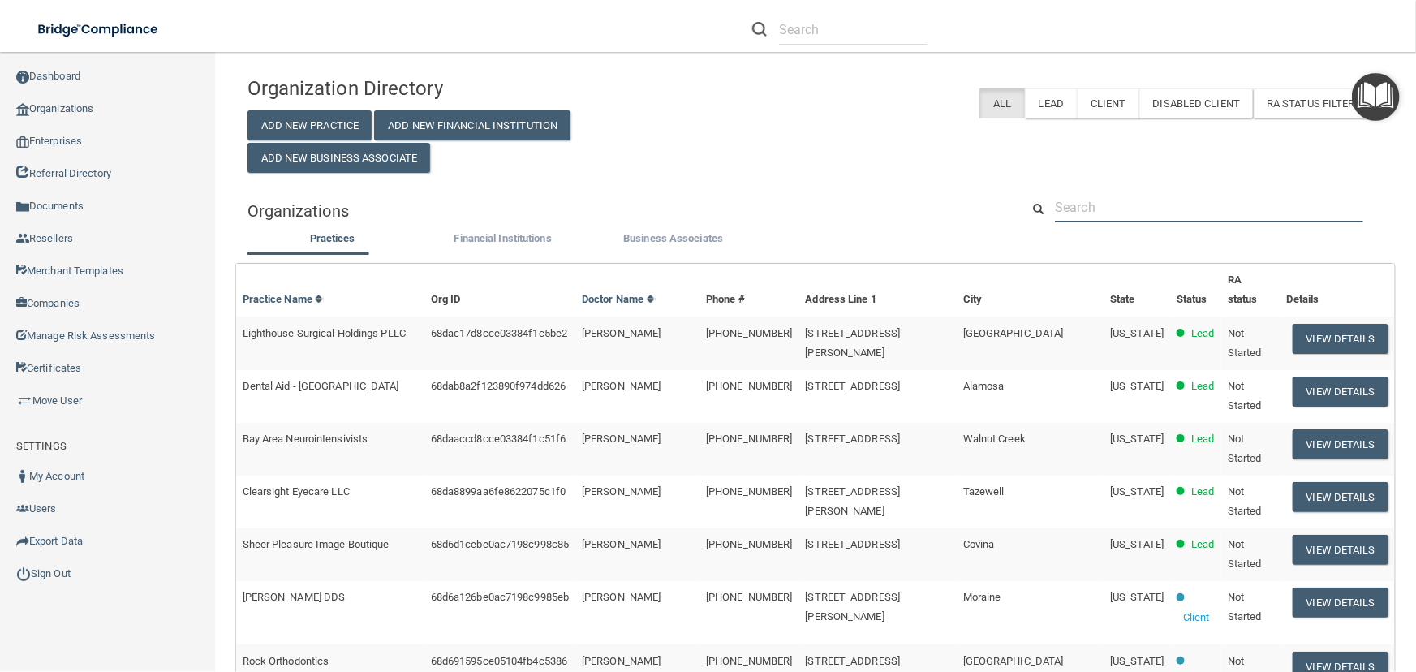
click at [1086, 206] on input "text" at bounding box center [1209, 207] width 308 height 30
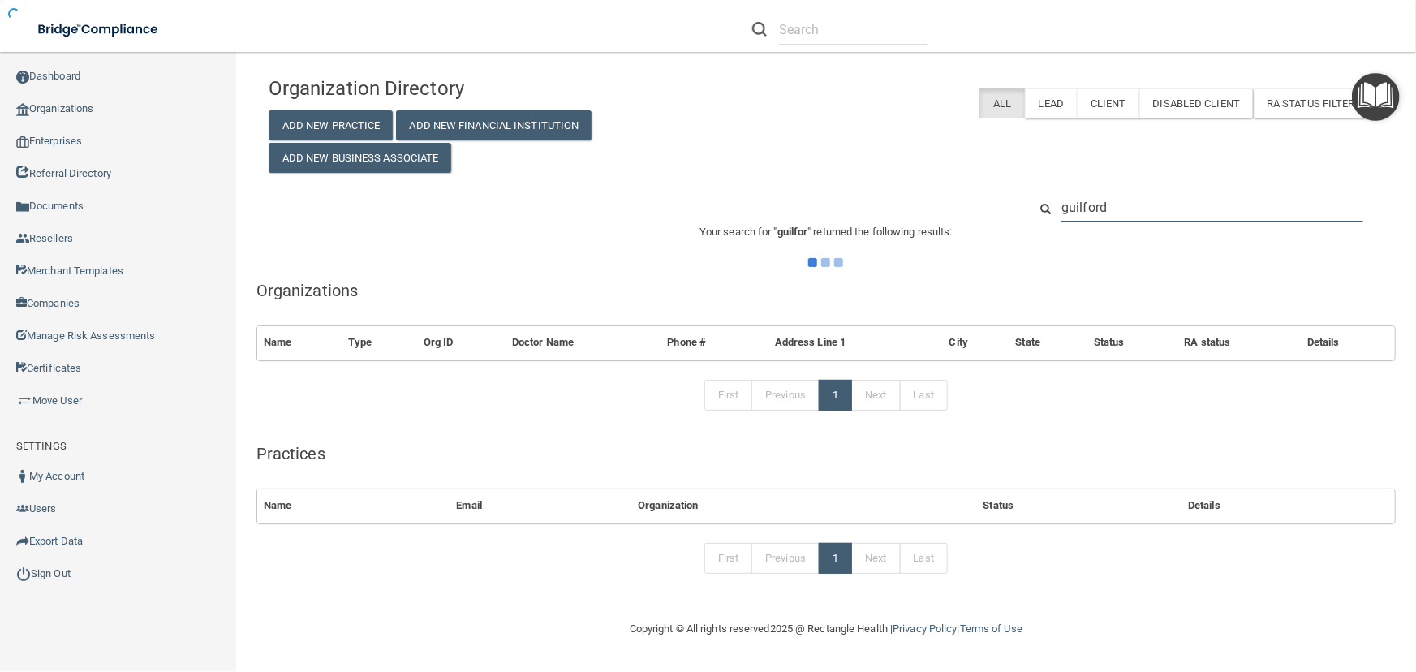
type input "guilford"
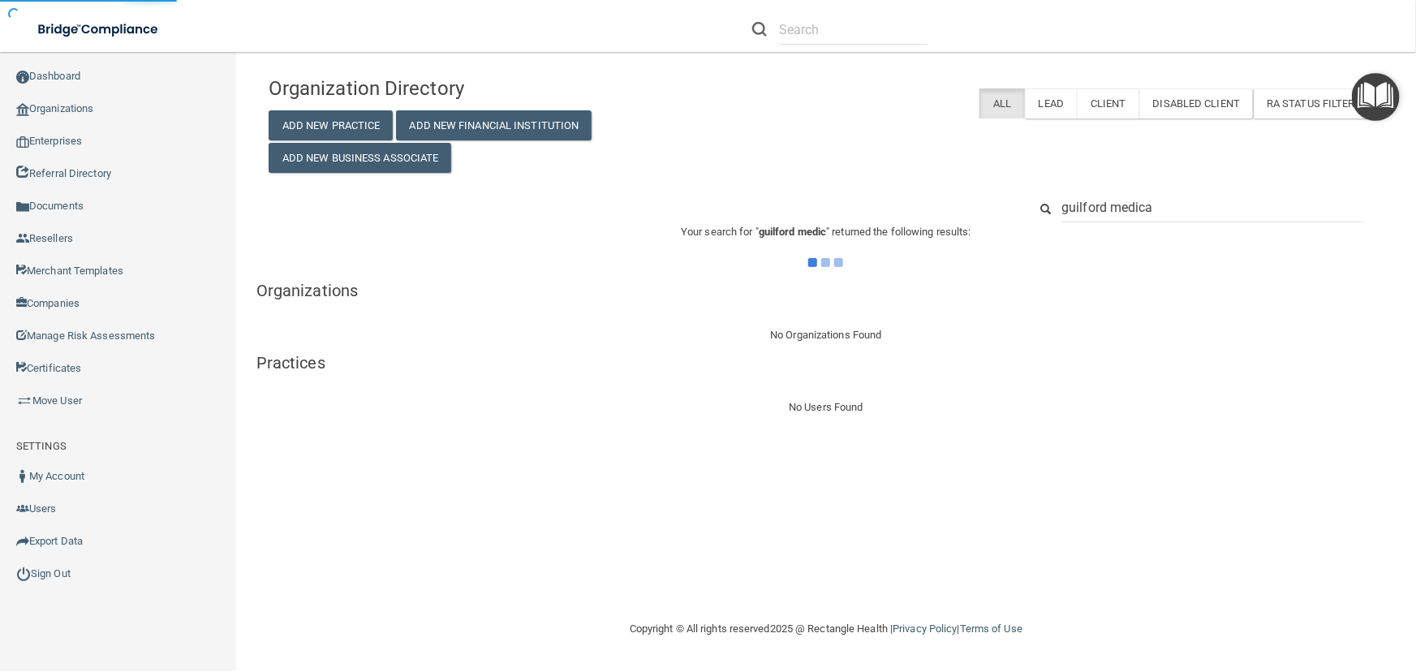
type input "guilford medical"
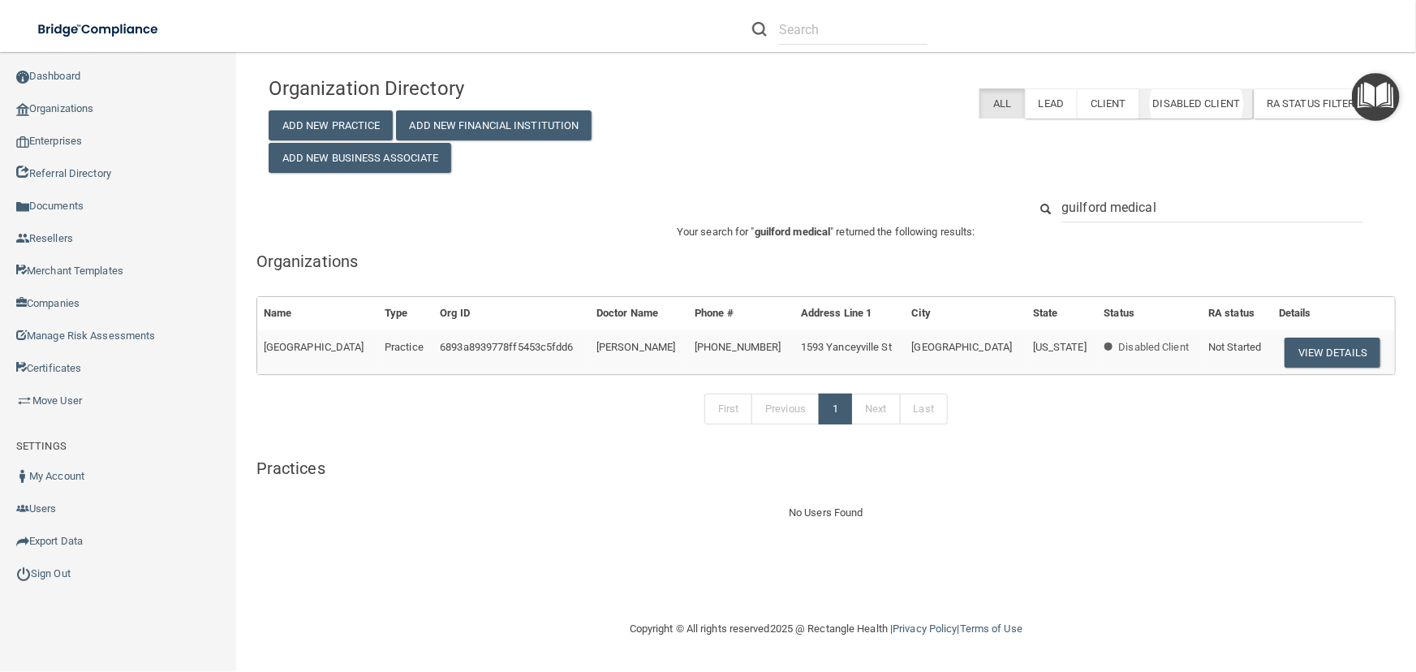
click at [1186, 101] on label "Disabled Client" at bounding box center [1196, 103] width 114 height 30
drag, startPoint x: 1038, startPoint y: 190, endPoint x: 1010, endPoint y: 184, distance: 28.2
click at [1010, 184] on div "Organization Directory Add New Practice Add New Financial Institution Add New B…" at bounding box center [826, 295] width 1115 height 454
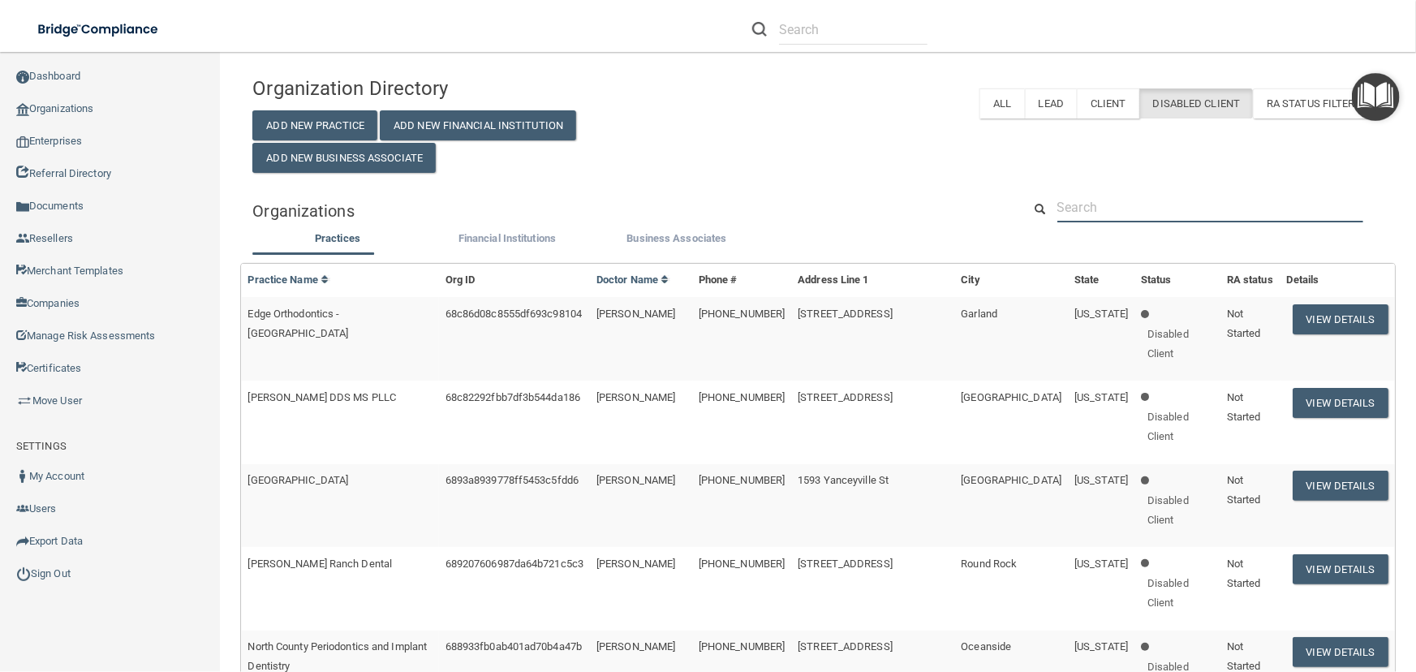
click at [1116, 204] on input "text" at bounding box center [1210, 207] width 306 height 30
paste input "[PERSON_NAME] Physical Therapy"
type input "[PERSON_NAME] Physical Therapy"
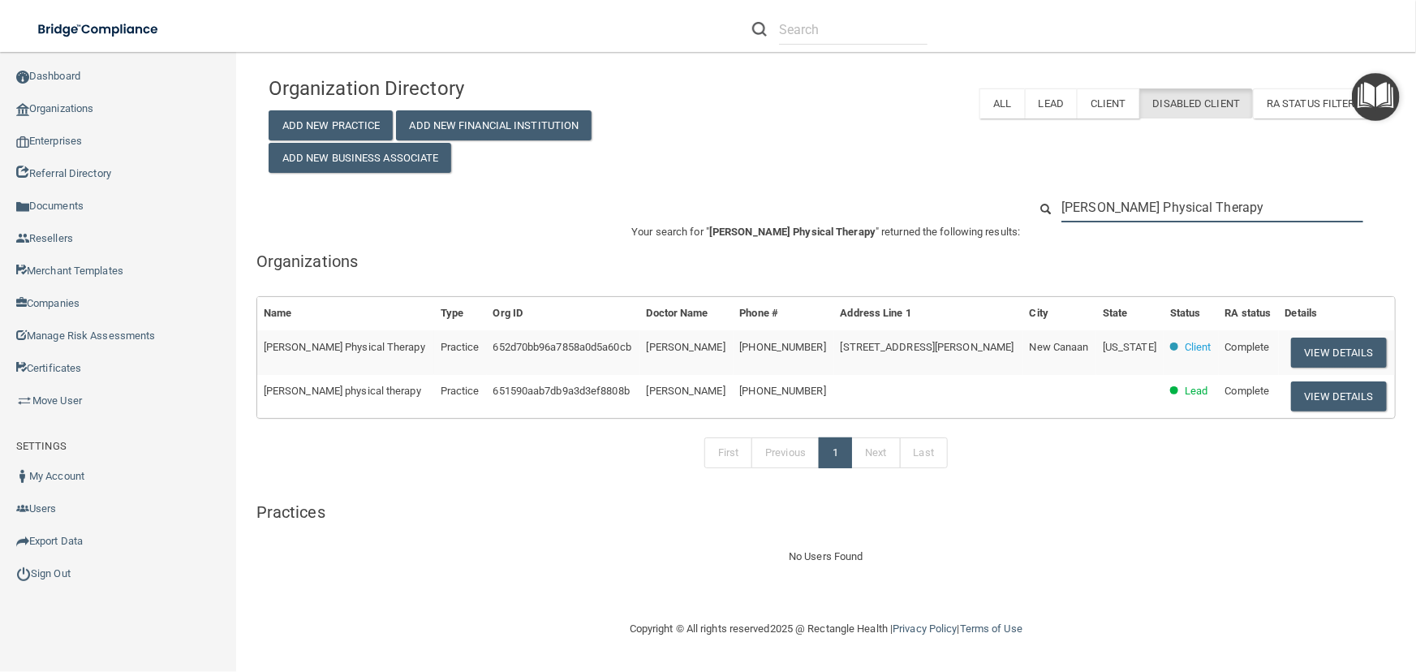
drag, startPoint x: 1229, startPoint y: 207, endPoint x: 724, endPoint y: 188, distance: 505.7
click at [724, 188] on div "Organization Directory Add New Practice Add New Financial Institution Add New B…" at bounding box center [826, 317] width 1115 height 498
paste input "Murfreesboro"
type input "Murfreesboro"
